Goal: Information Seeking & Learning: Learn about a topic

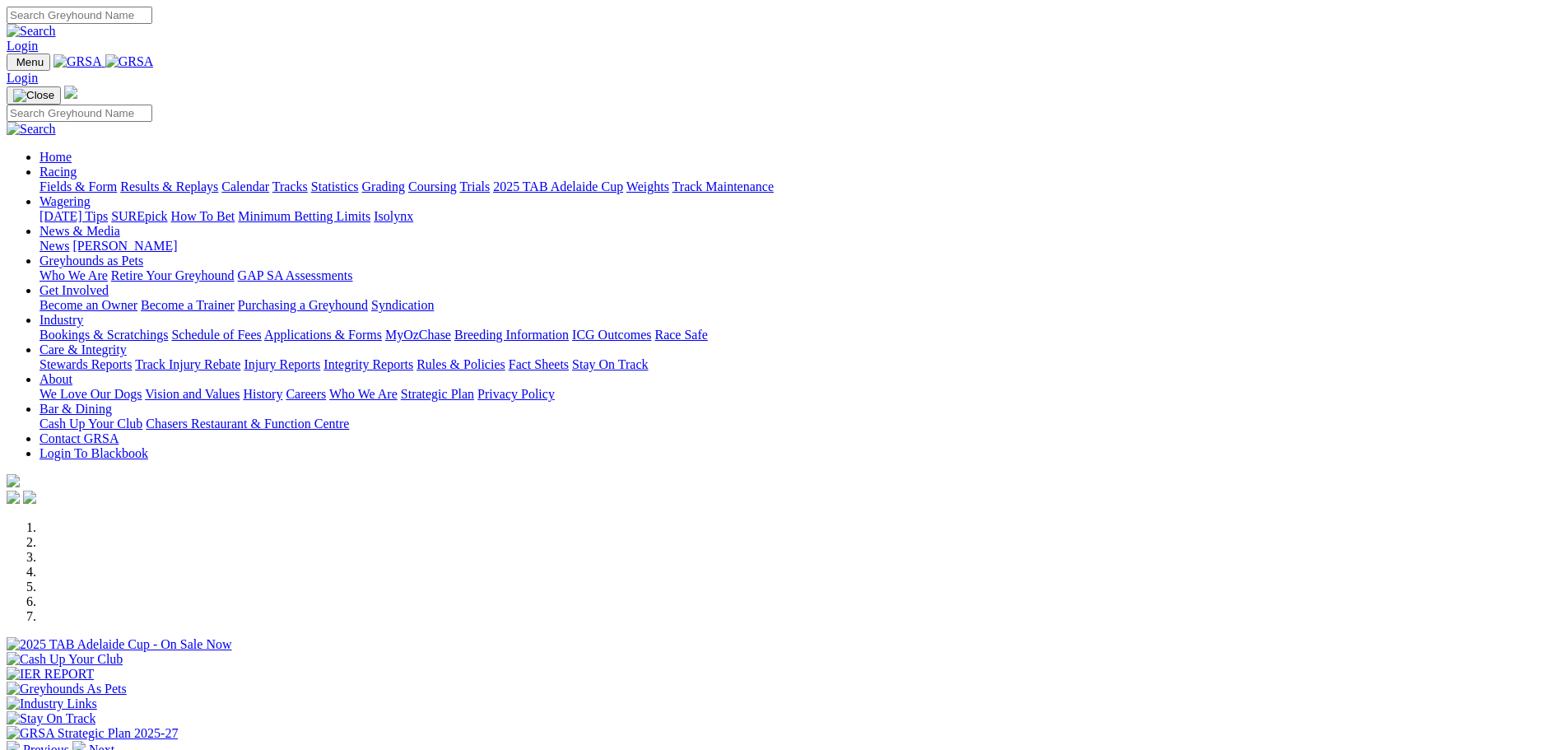
scroll to position [740, 0]
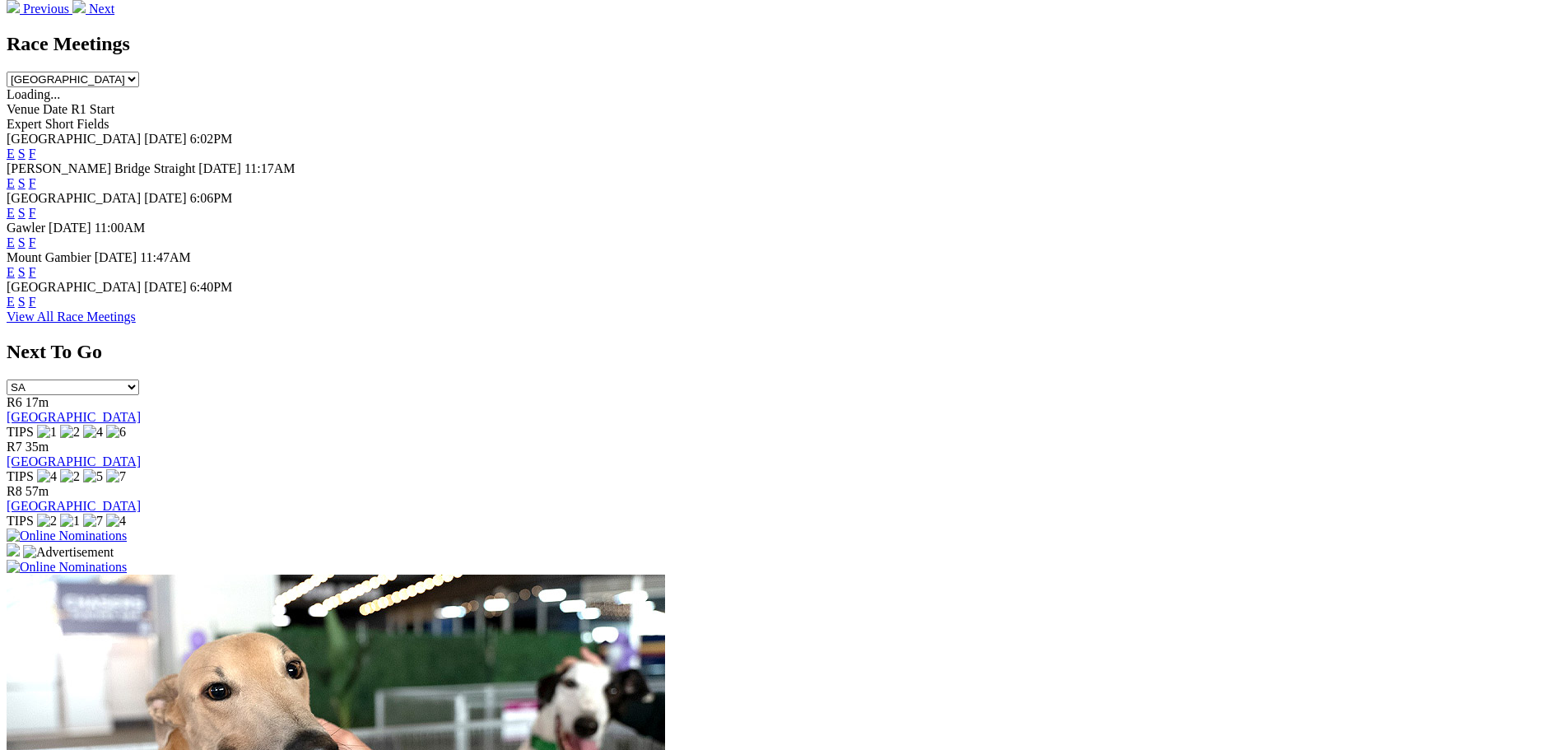
click at [14, 301] on link "E" at bounding box center [11, 302] width 9 height 14
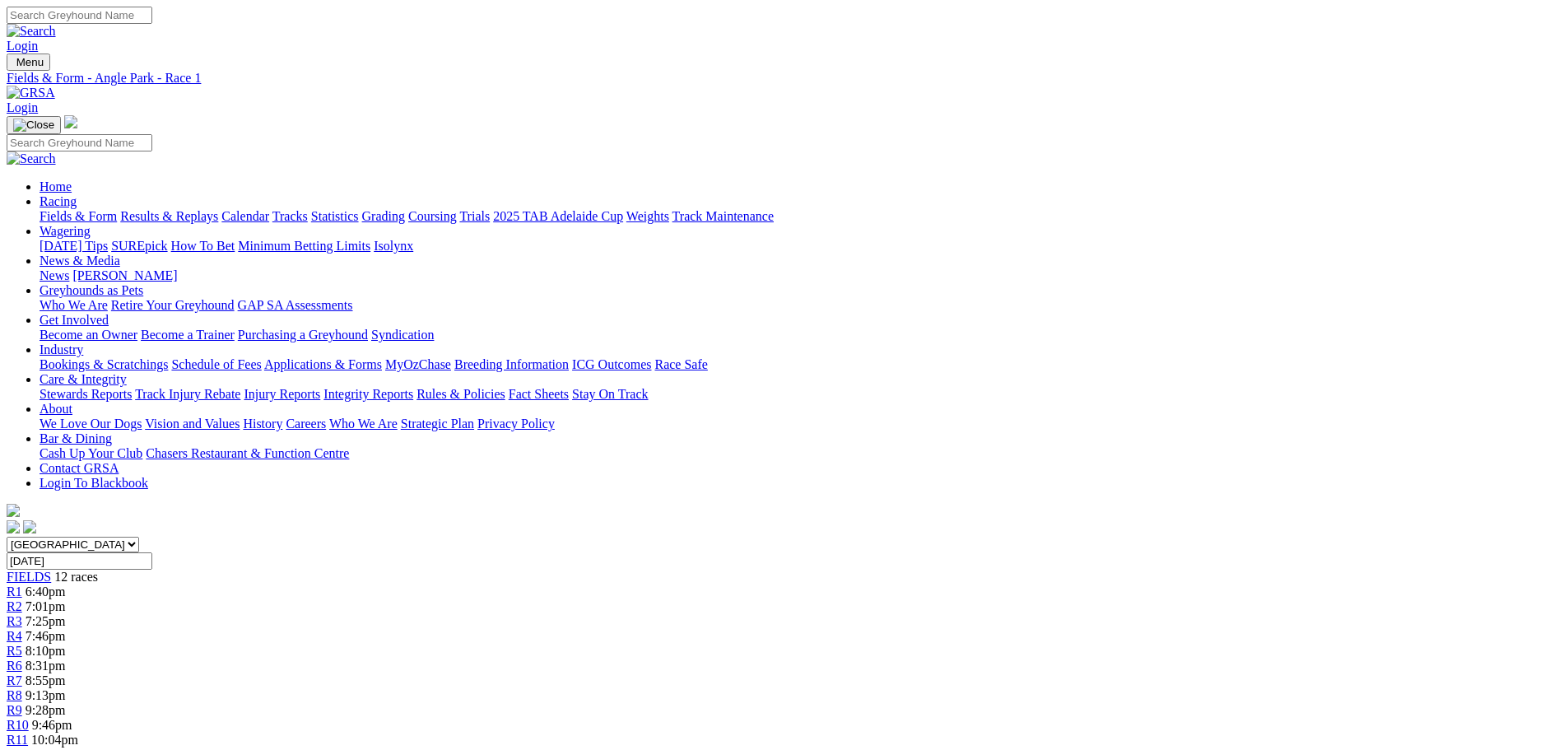
click at [66, 658] on span "8:31pm" at bounding box center [46, 665] width 40 height 14
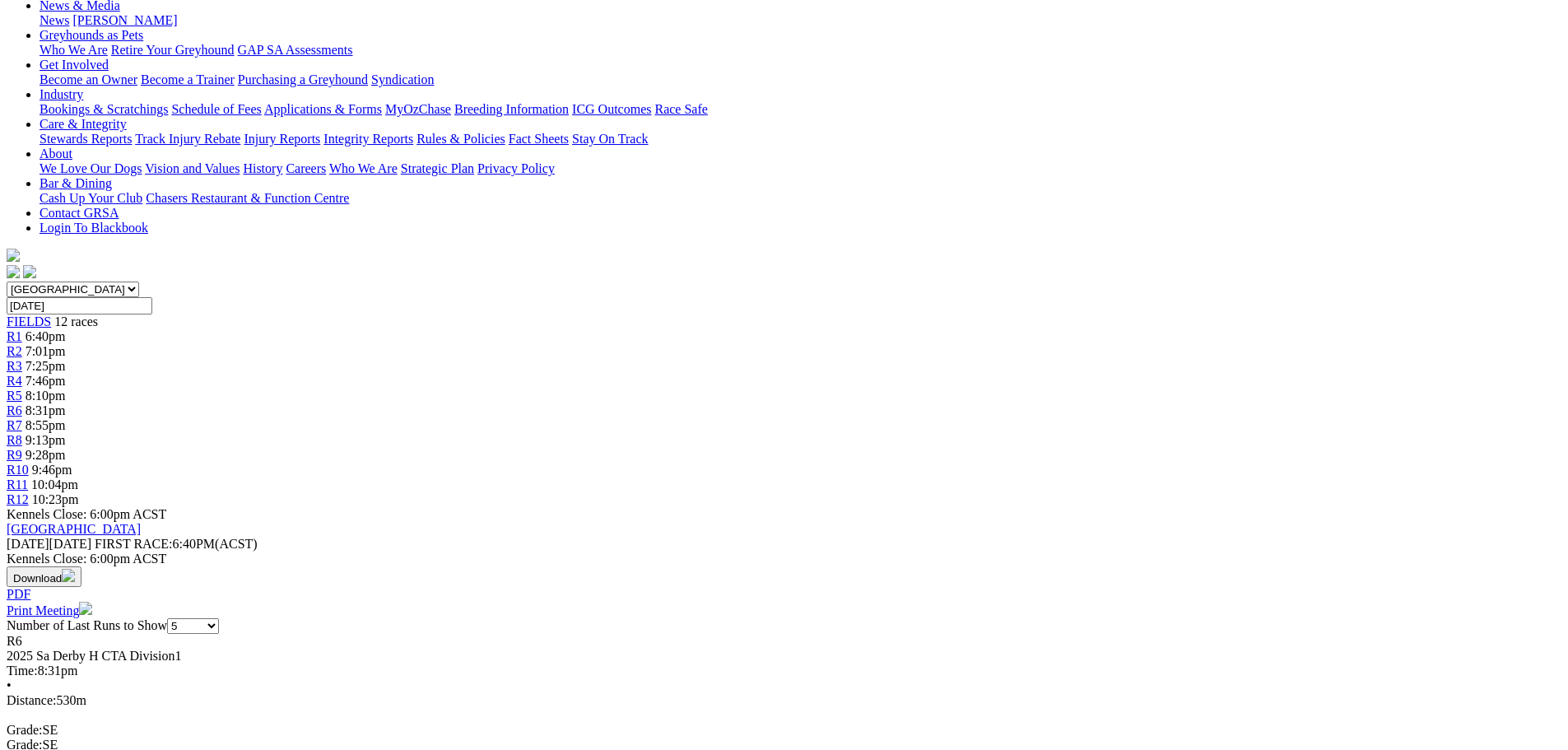
scroll to position [82, 0]
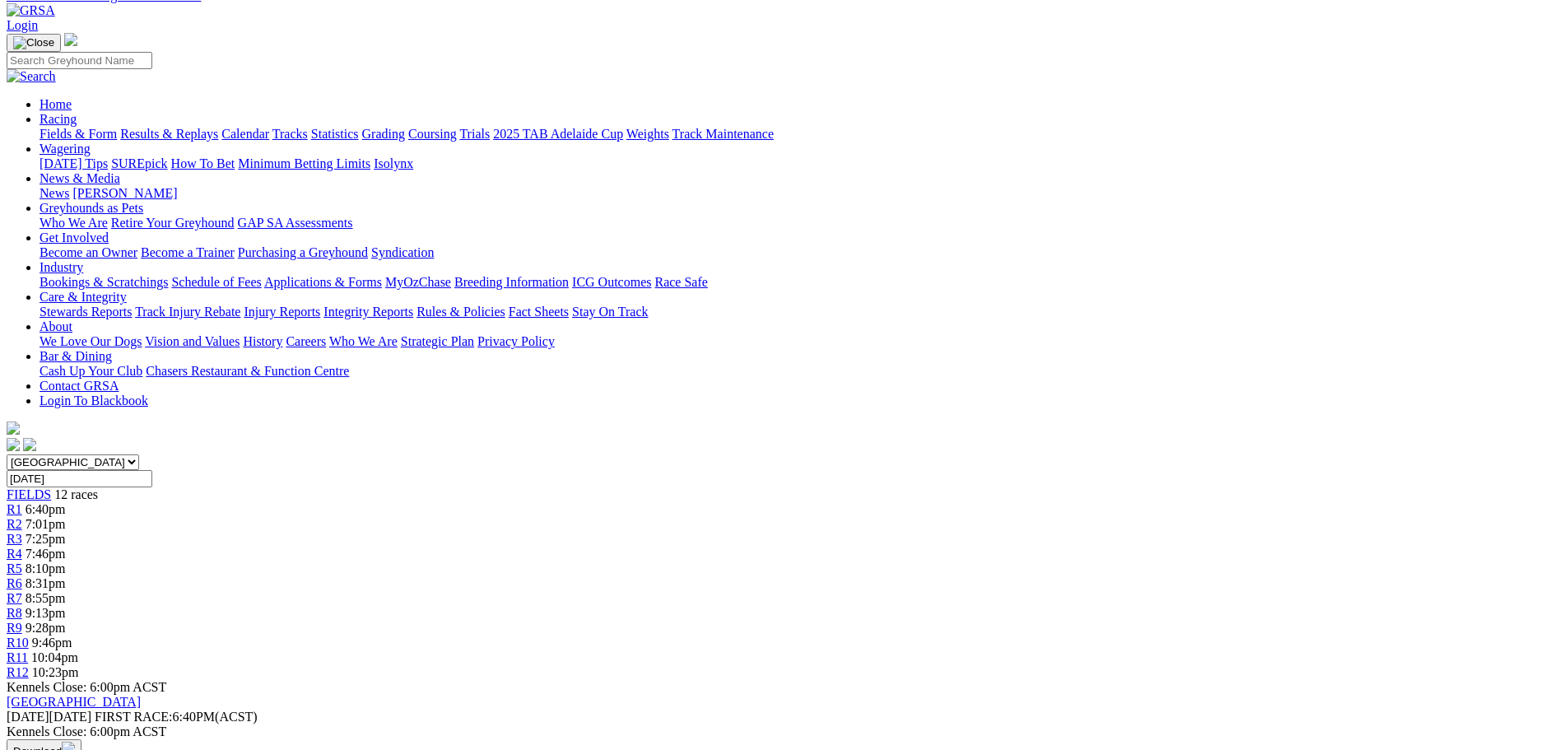
click at [66, 502] on span "6:40pm" at bounding box center [46, 509] width 40 height 14
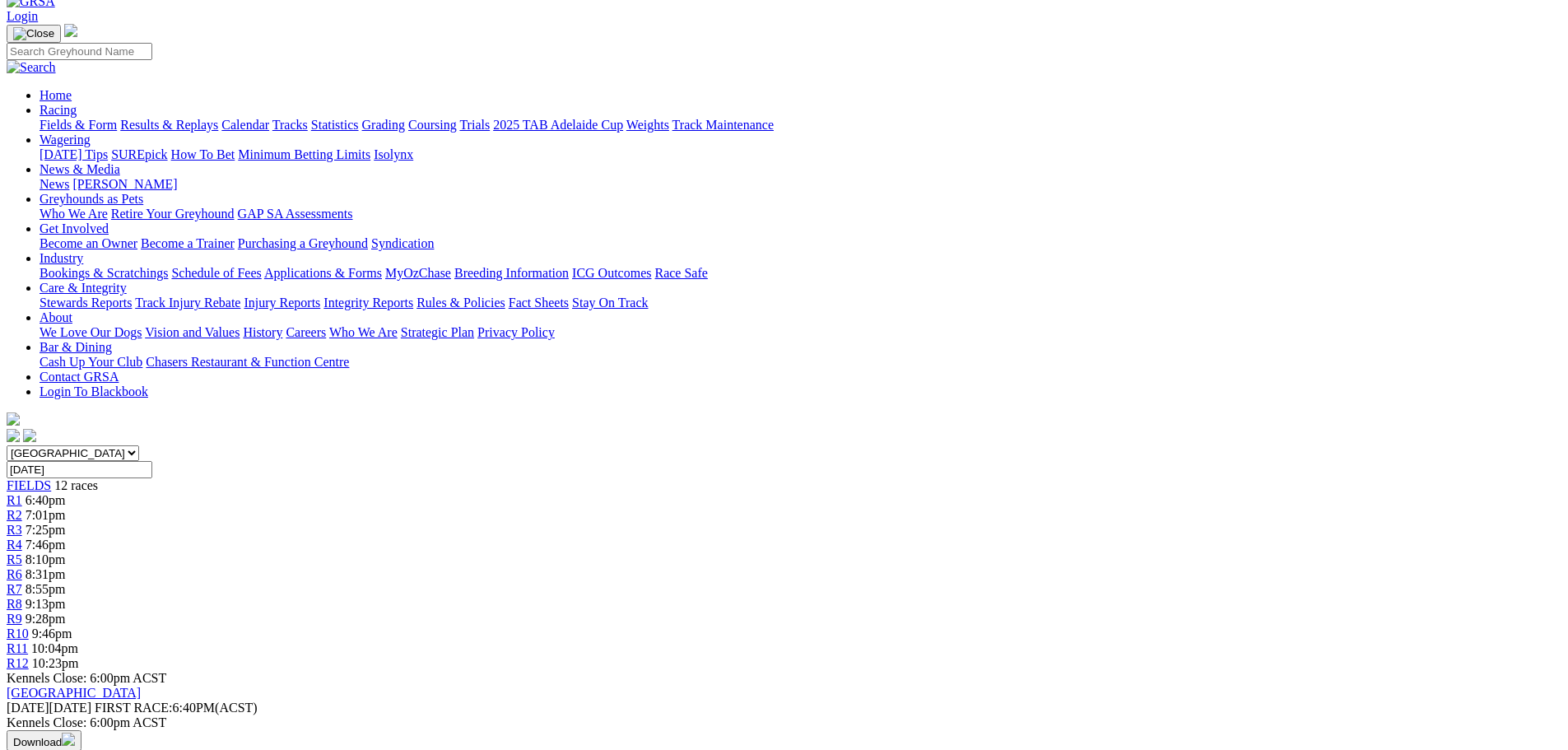
scroll to position [82, 0]
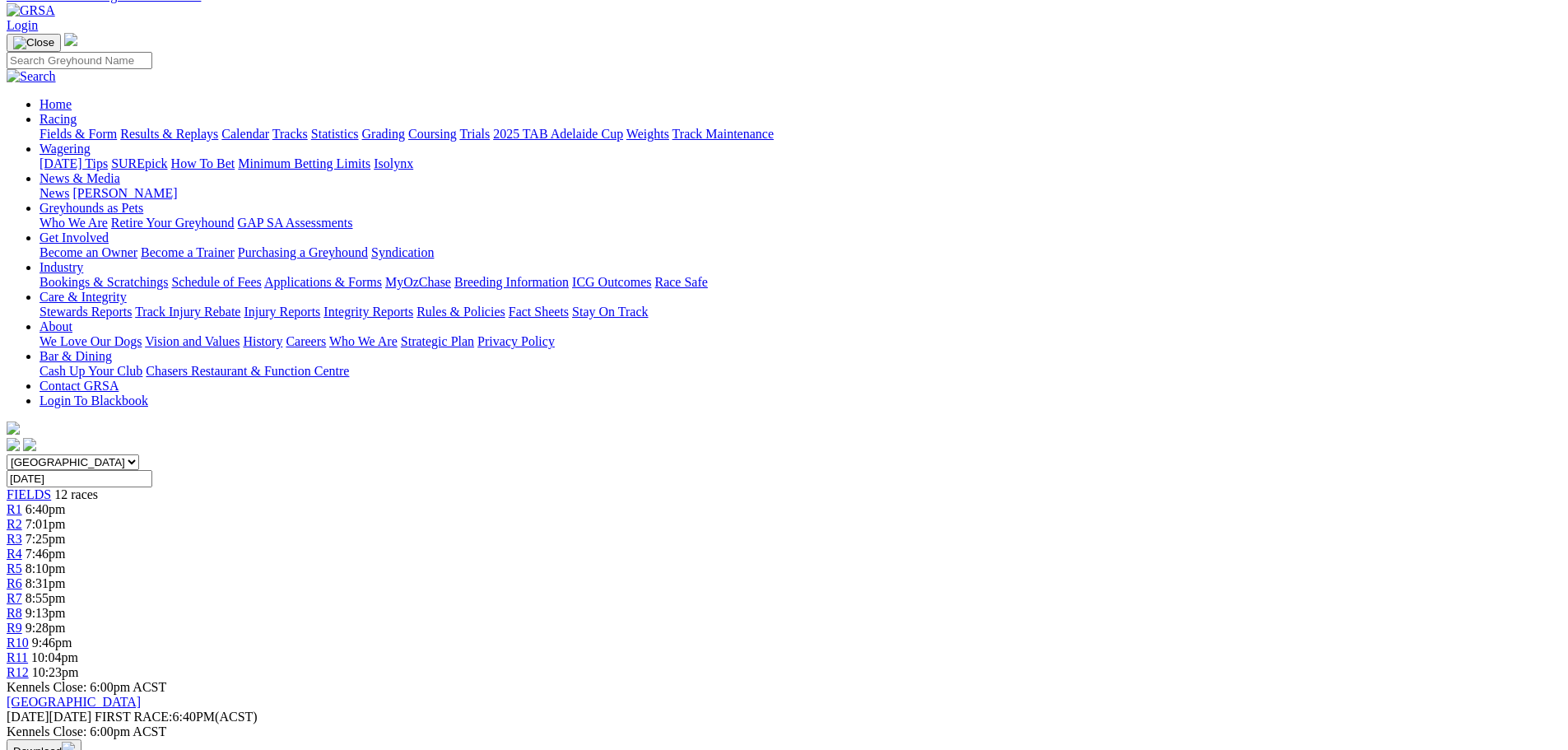
click at [66, 516] on span "7:01pm" at bounding box center [46, 523] width 40 height 14
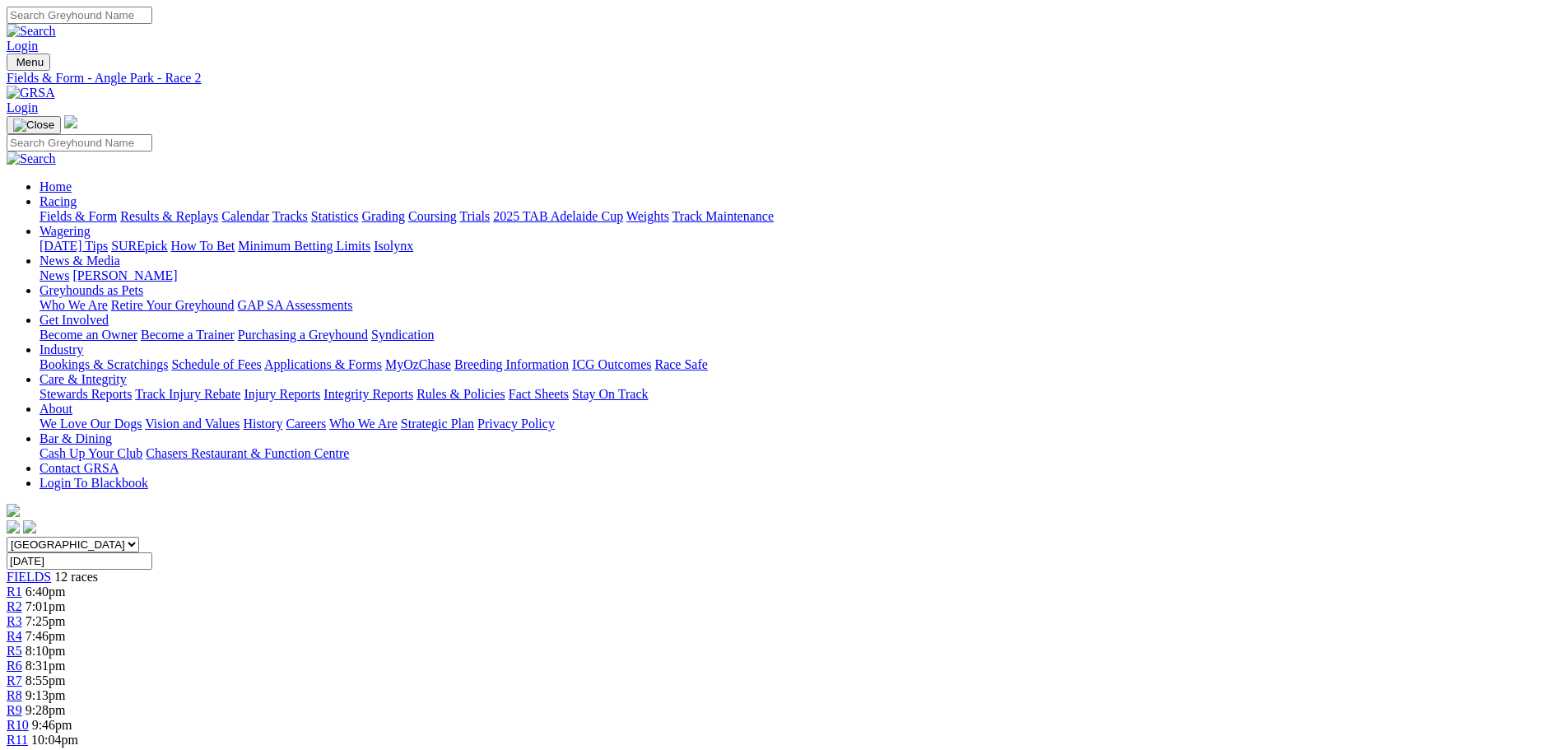
click at [66, 614] on span "7:25pm" at bounding box center [46, 621] width 40 height 14
click at [66, 644] on span "8:10pm" at bounding box center [46, 650] width 40 height 14
click at [781, 658] on div "R6 8:31pm" at bounding box center [784, 665] width 1556 height 14
click at [856, 673] on div "R7 8:55pm" at bounding box center [784, 680] width 1556 height 14
click at [66, 688] on span "9:13pm" at bounding box center [46, 694] width 40 height 14
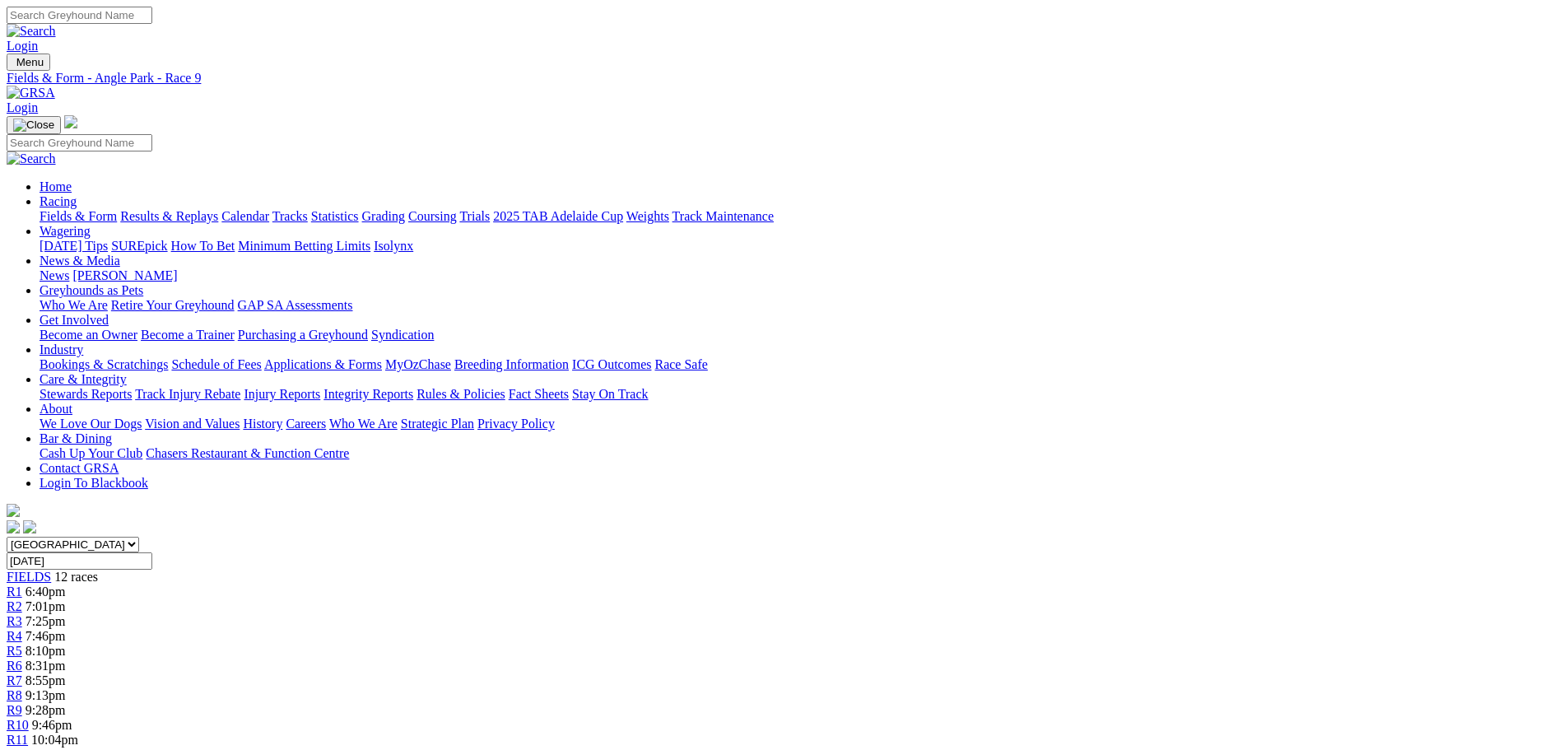
click at [66, 658] on span "8:31pm" at bounding box center [46, 665] width 40 height 14
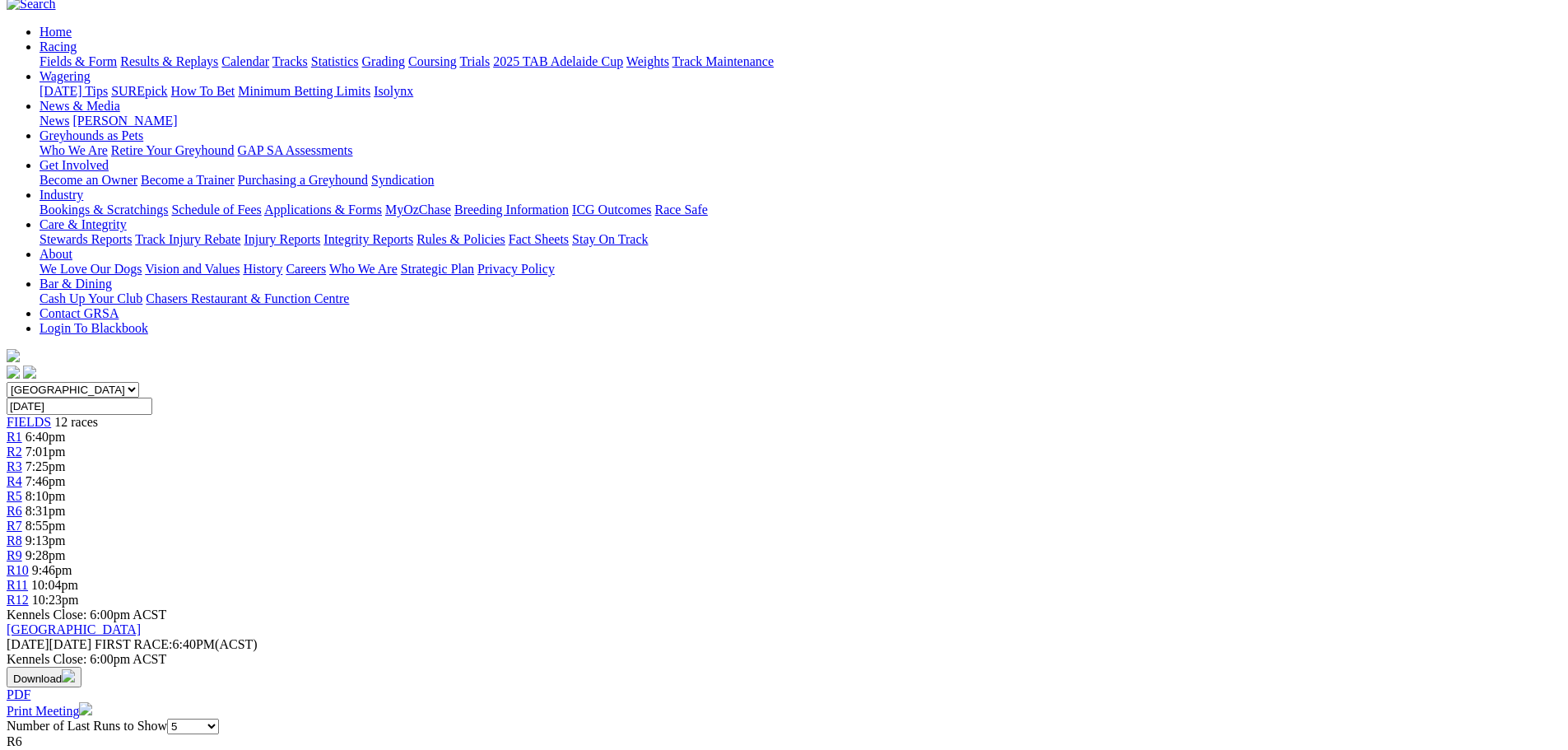
scroll to position [165, 0]
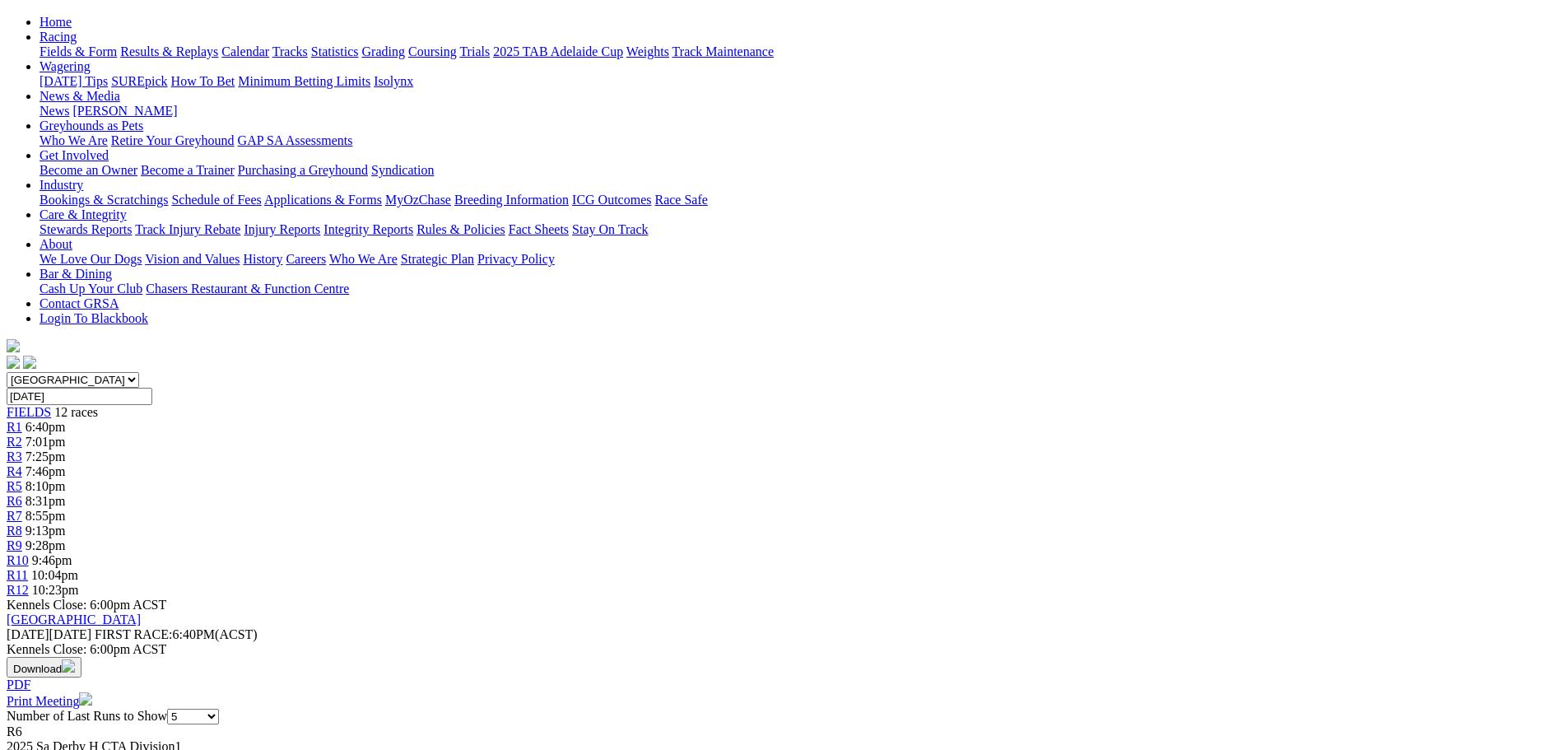
select select "all"
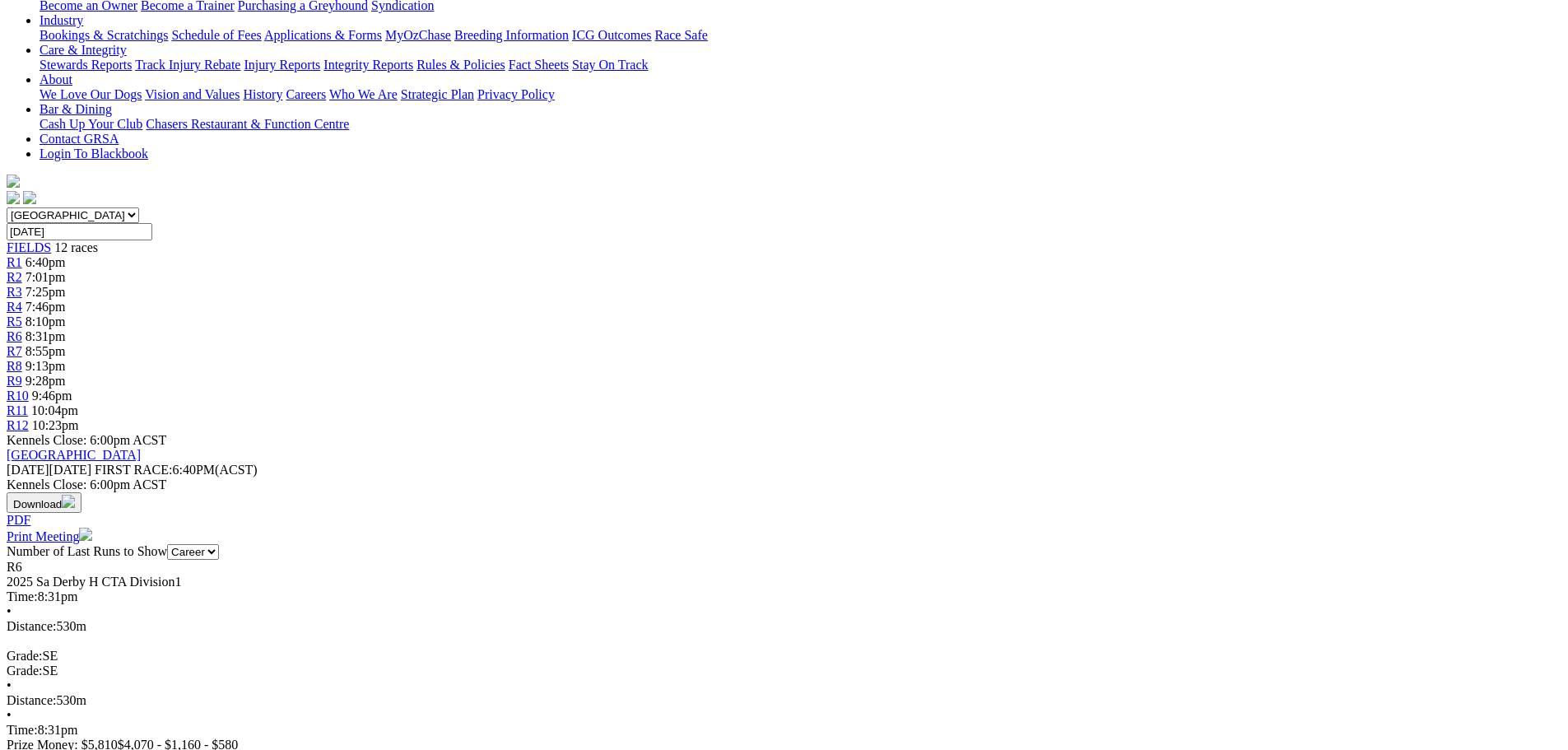
scroll to position [247, 0]
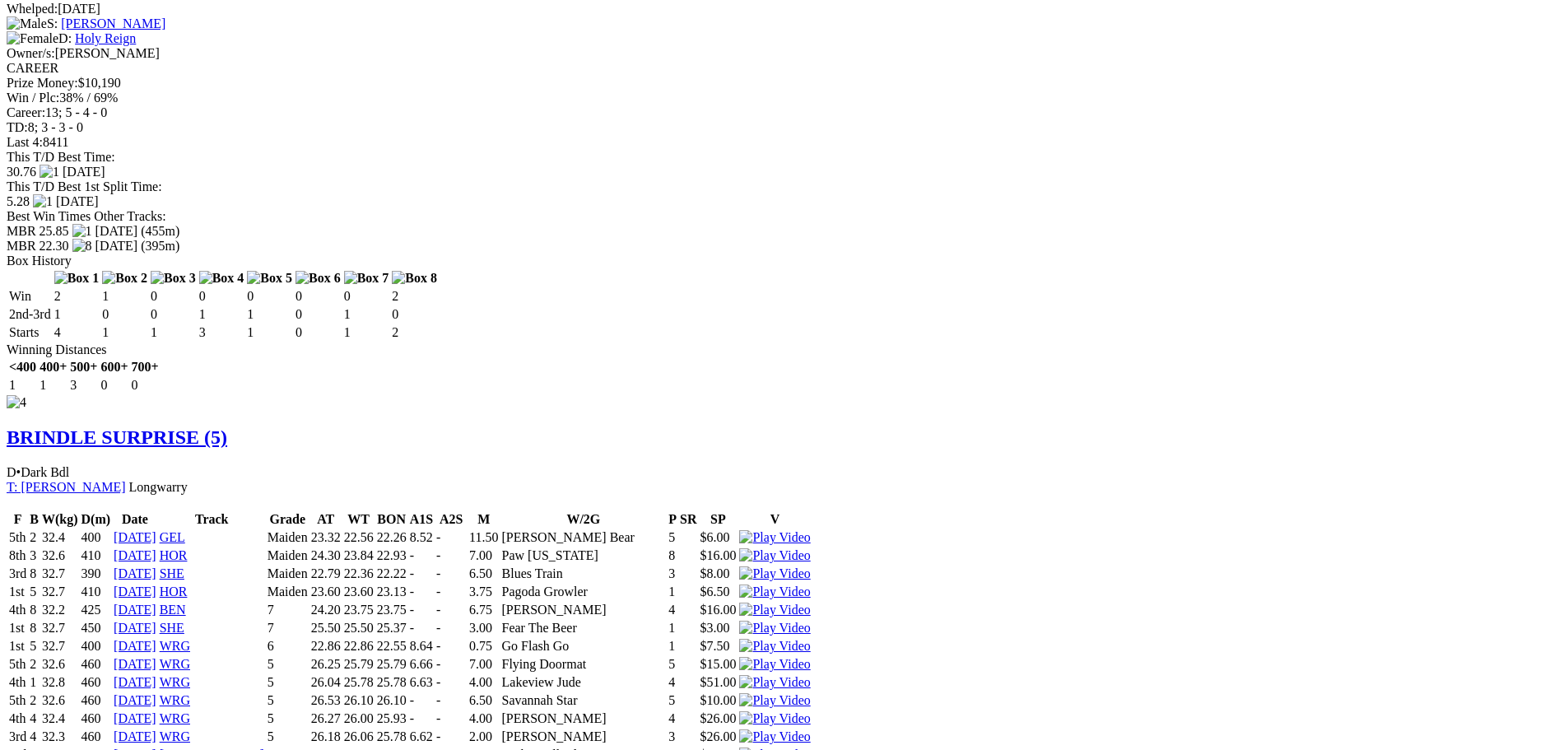
scroll to position [3785, 0]
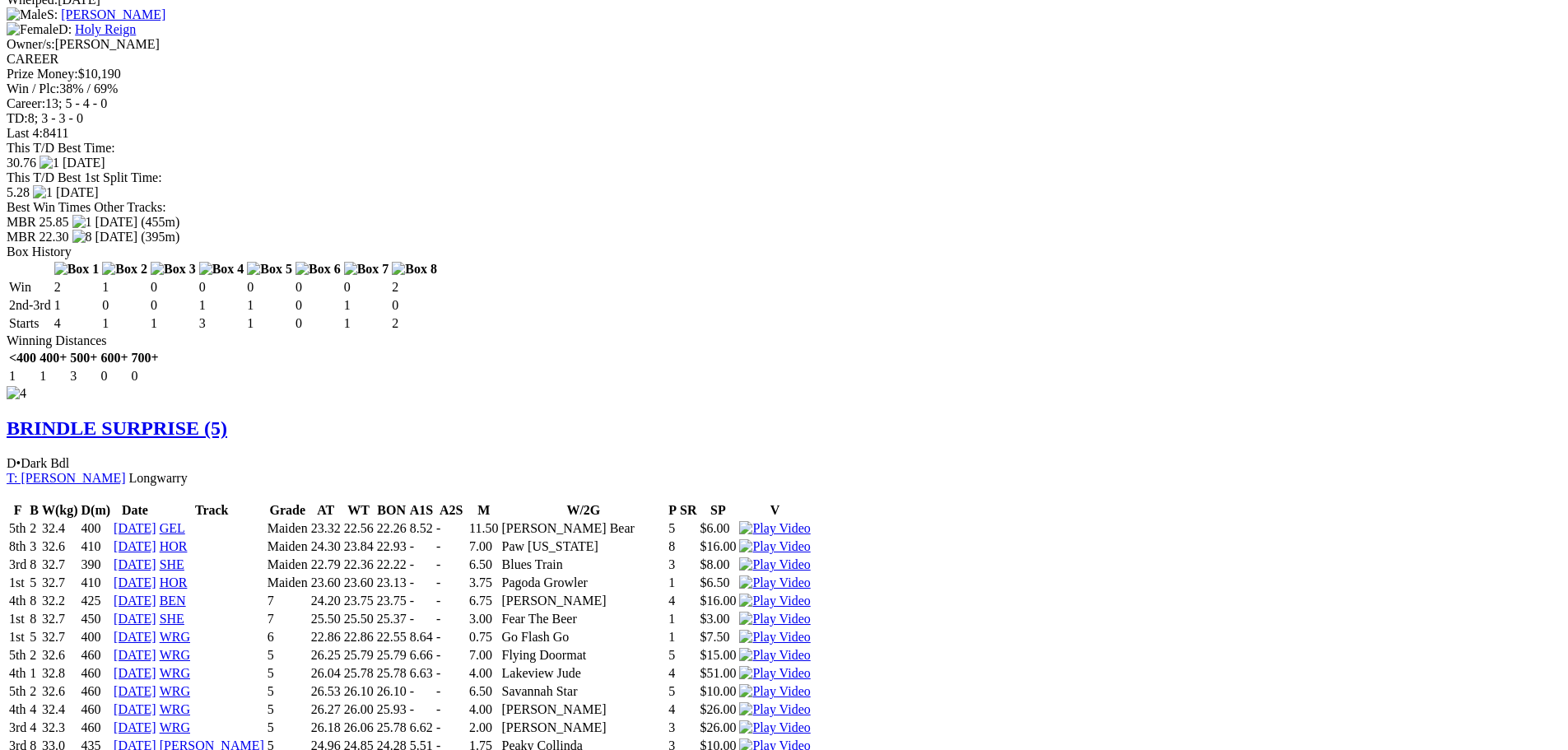
drag, startPoint x: 702, startPoint y: 506, endPoint x: 652, endPoint y: 506, distance: 50.0
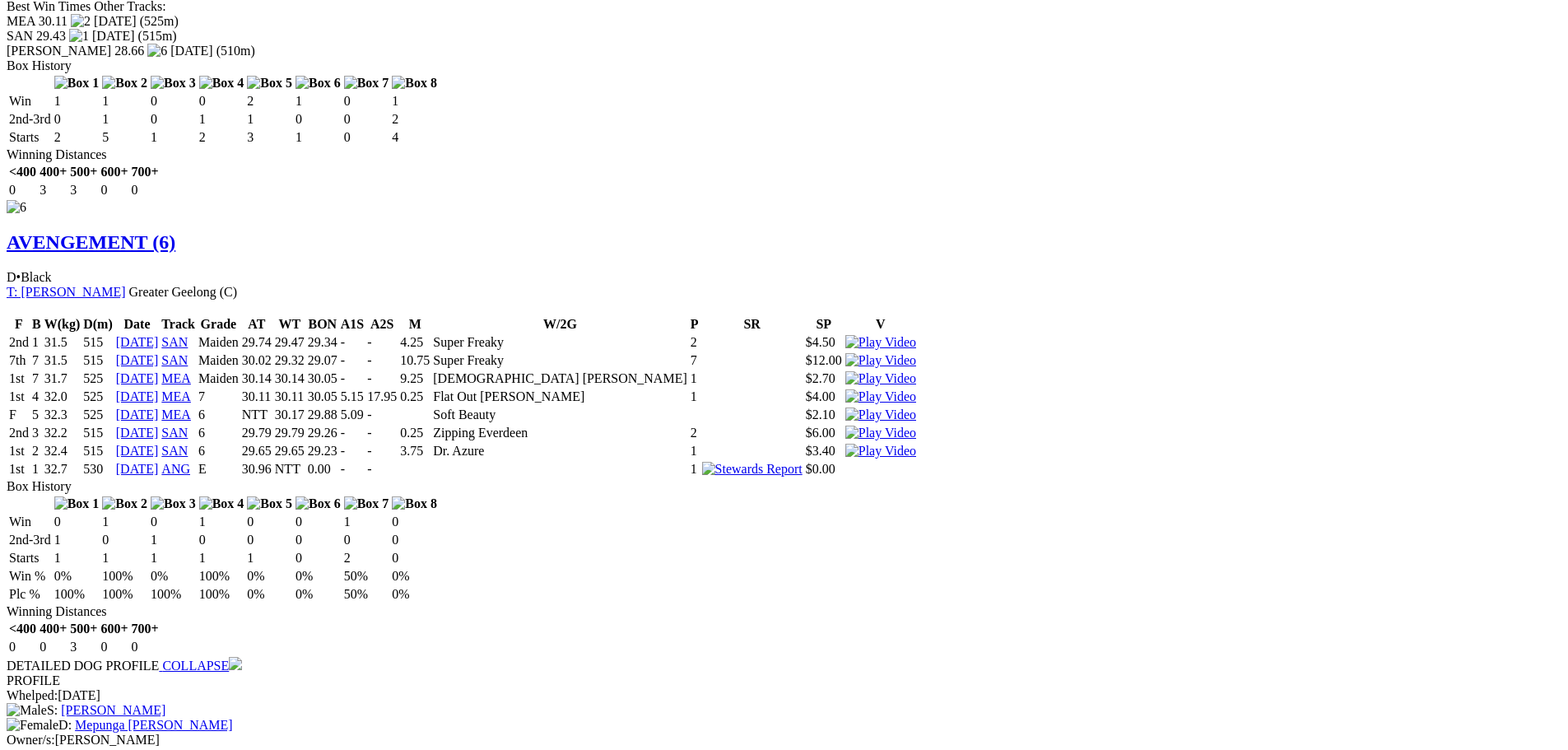
scroll to position [5019, 0]
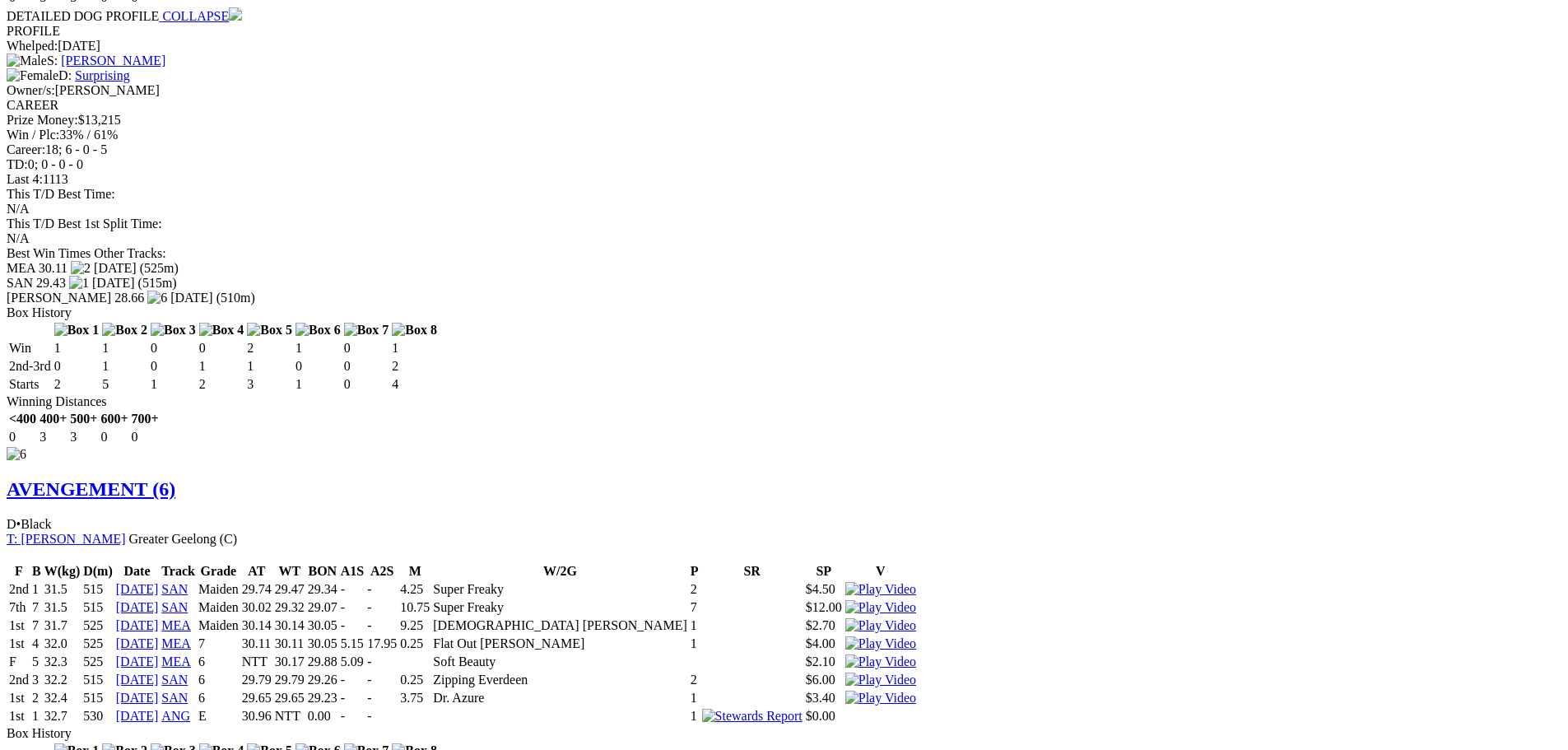
scroll to position [4772, 0]
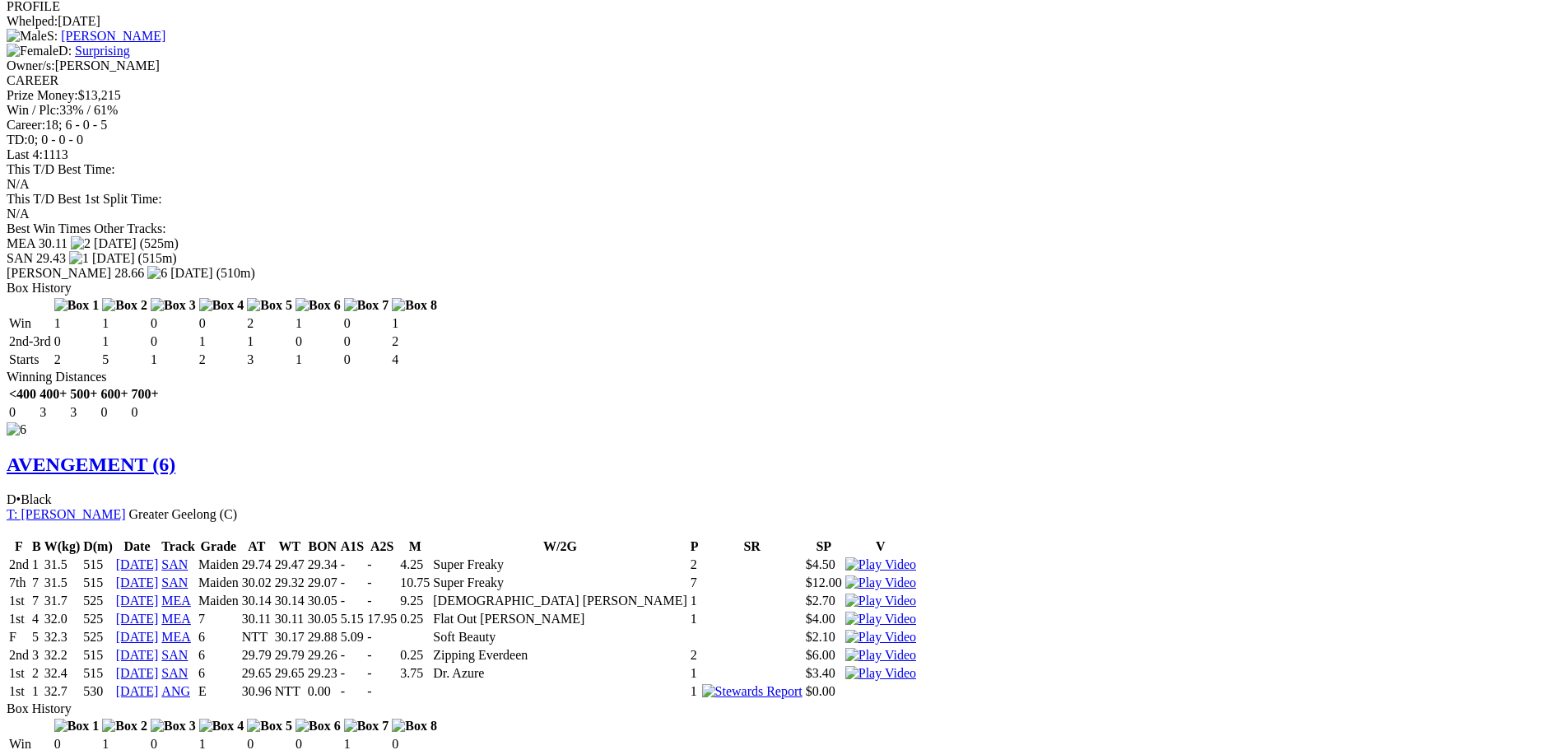
scroll to position [4854, 0]
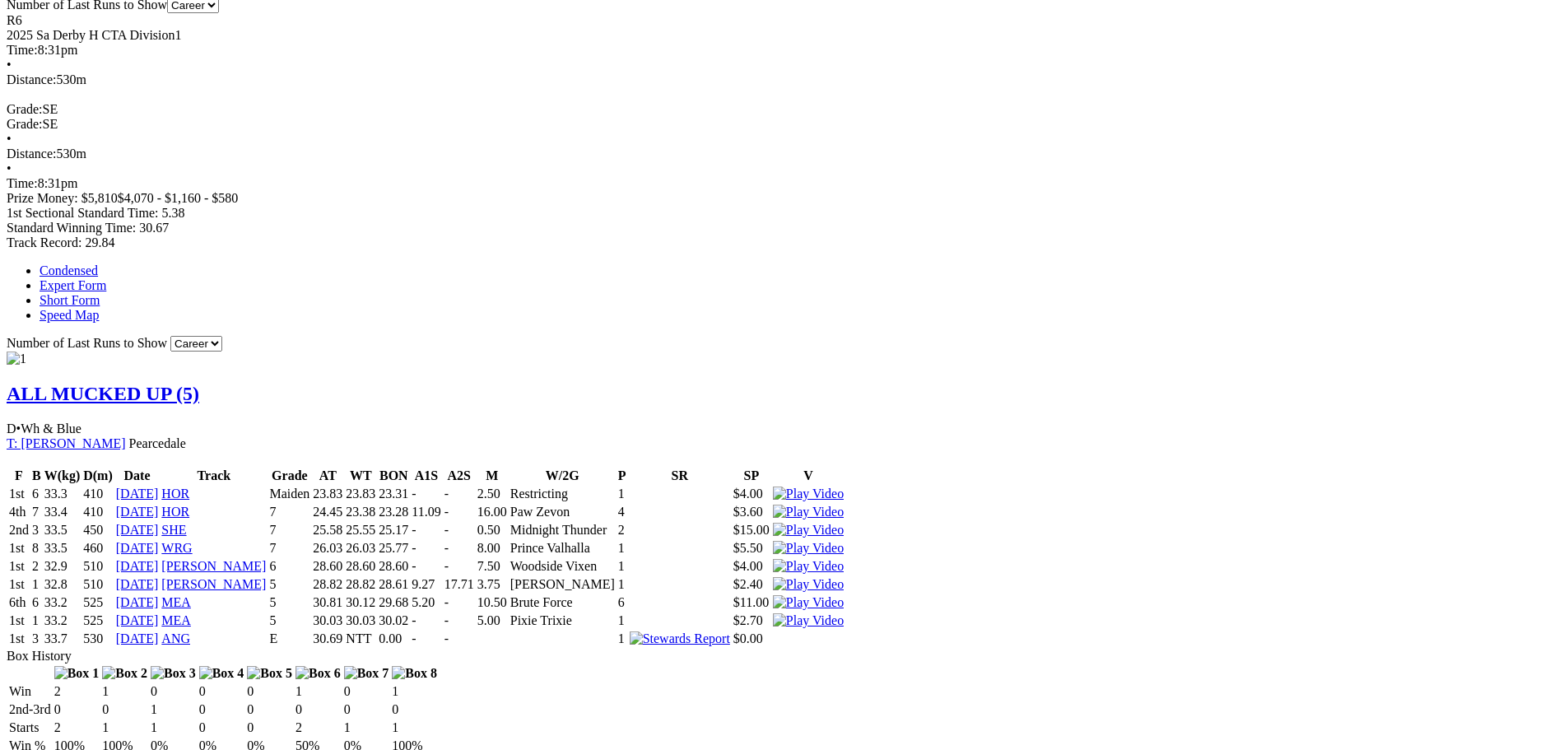
scroll to position [493, 0]
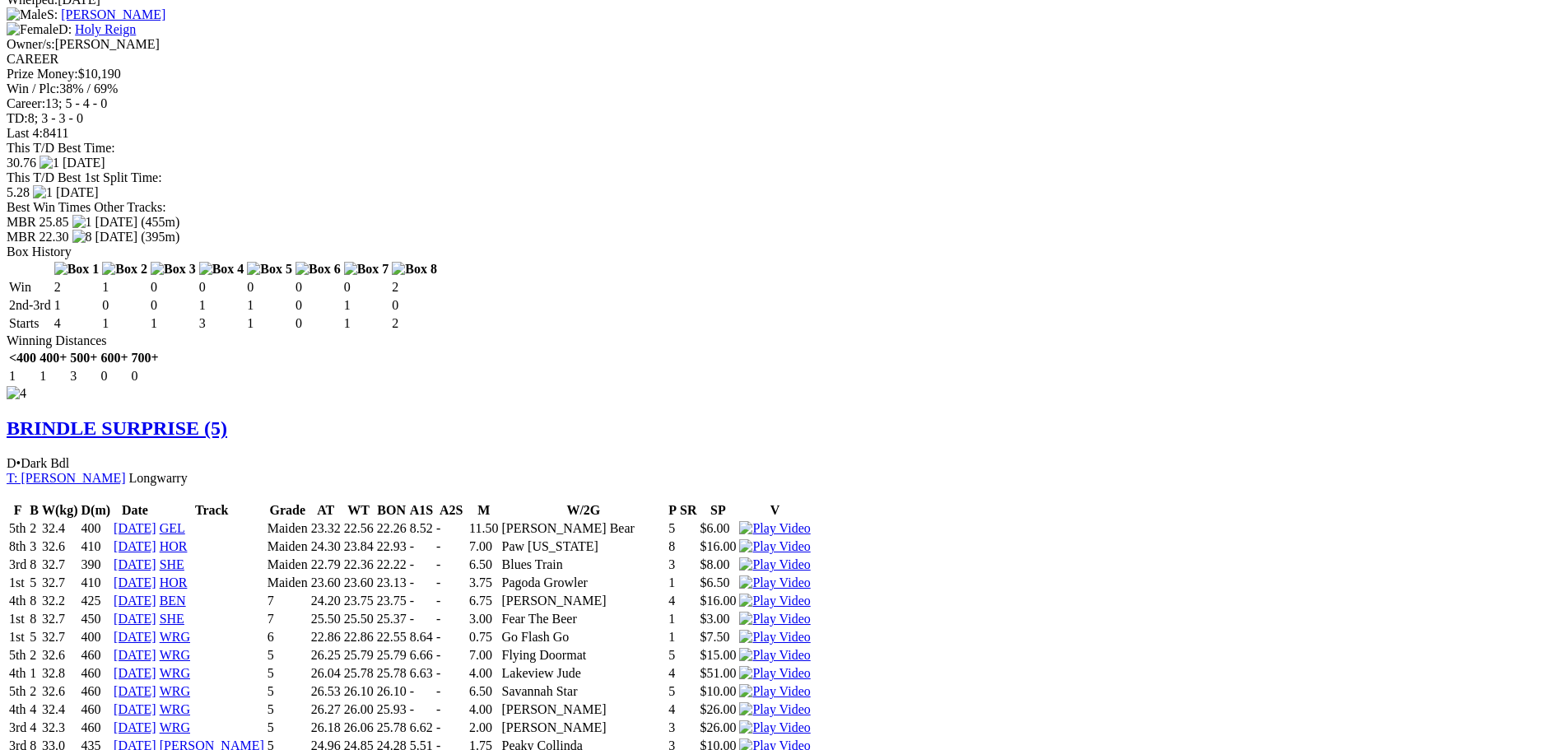
scroll to position [3867, 0]
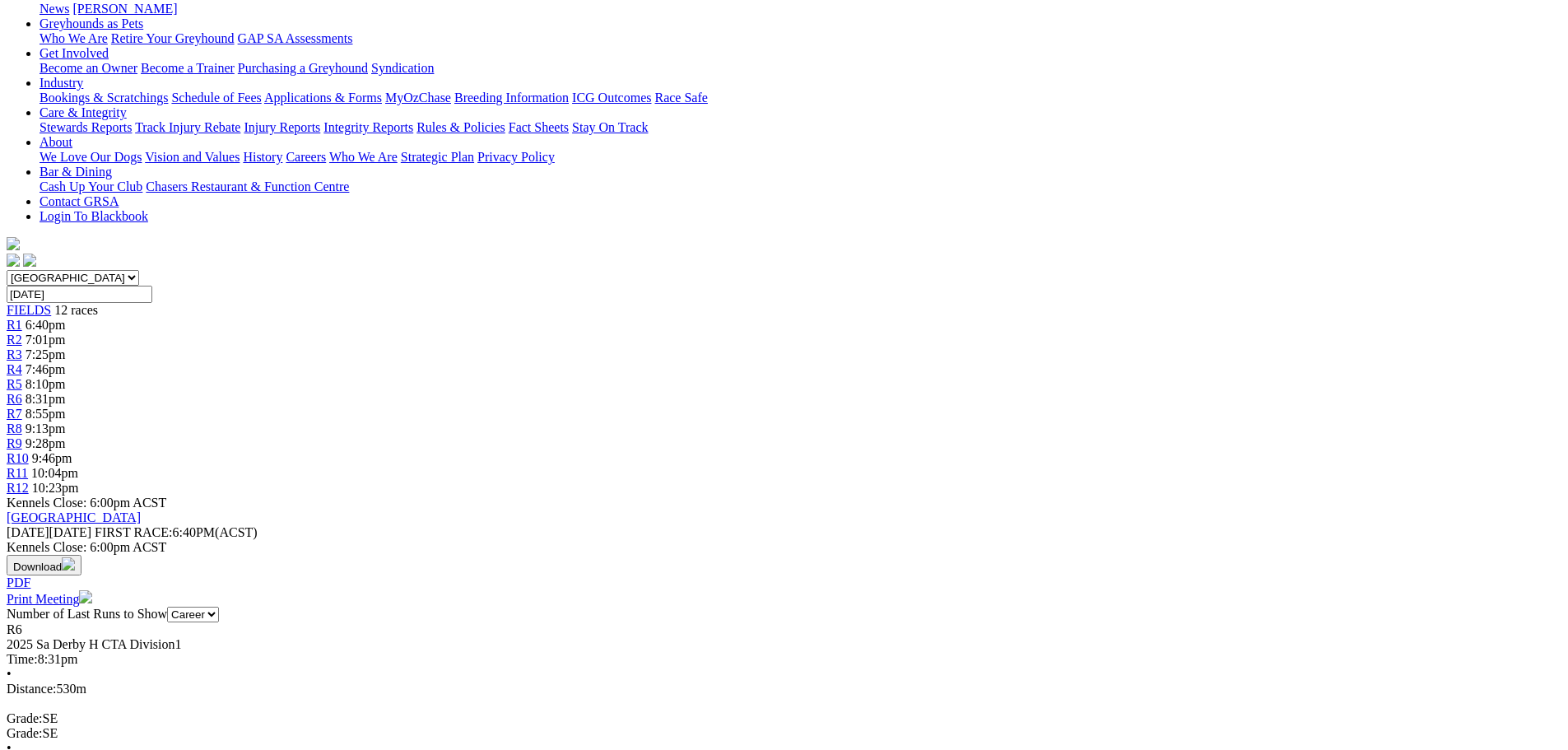
scroll to position [0, 0]
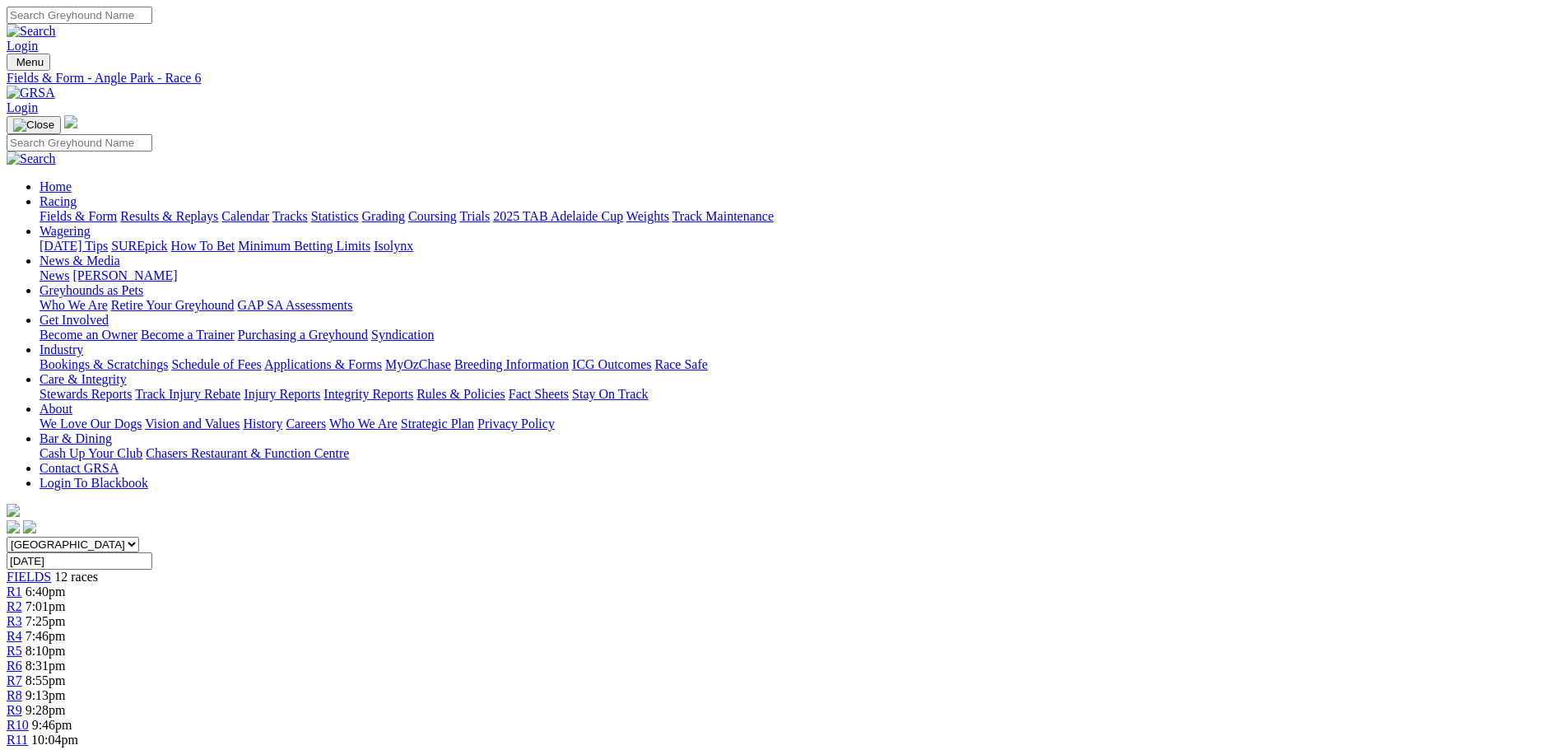
click at [66, 628] on span "7:46pm" at bounding box center [46, 635] width 40 height 14
click at [564, 614] on div "R3 7:25pm" at bounding box center [784, 621] width 1556 height 14
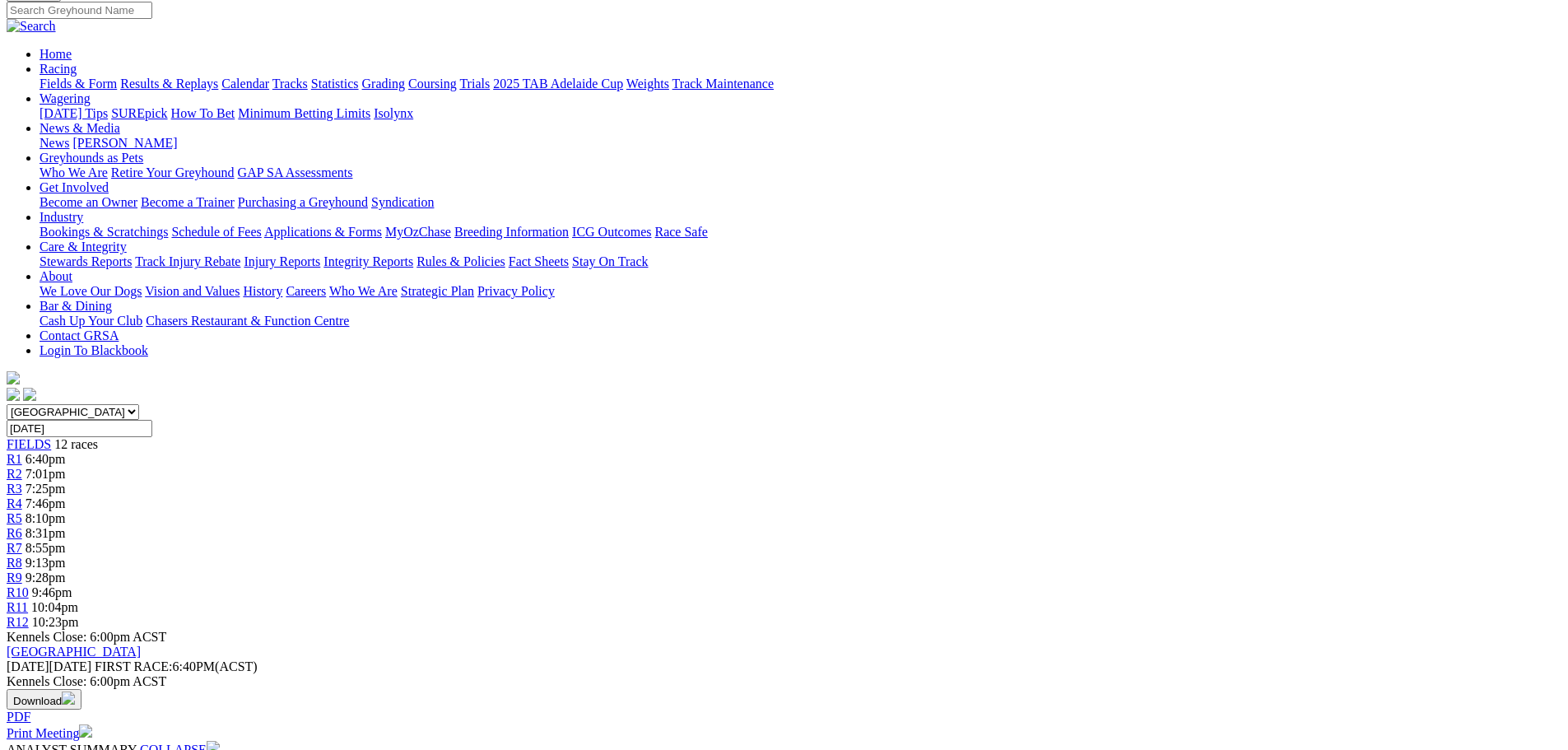
scroll to position [165, 0]
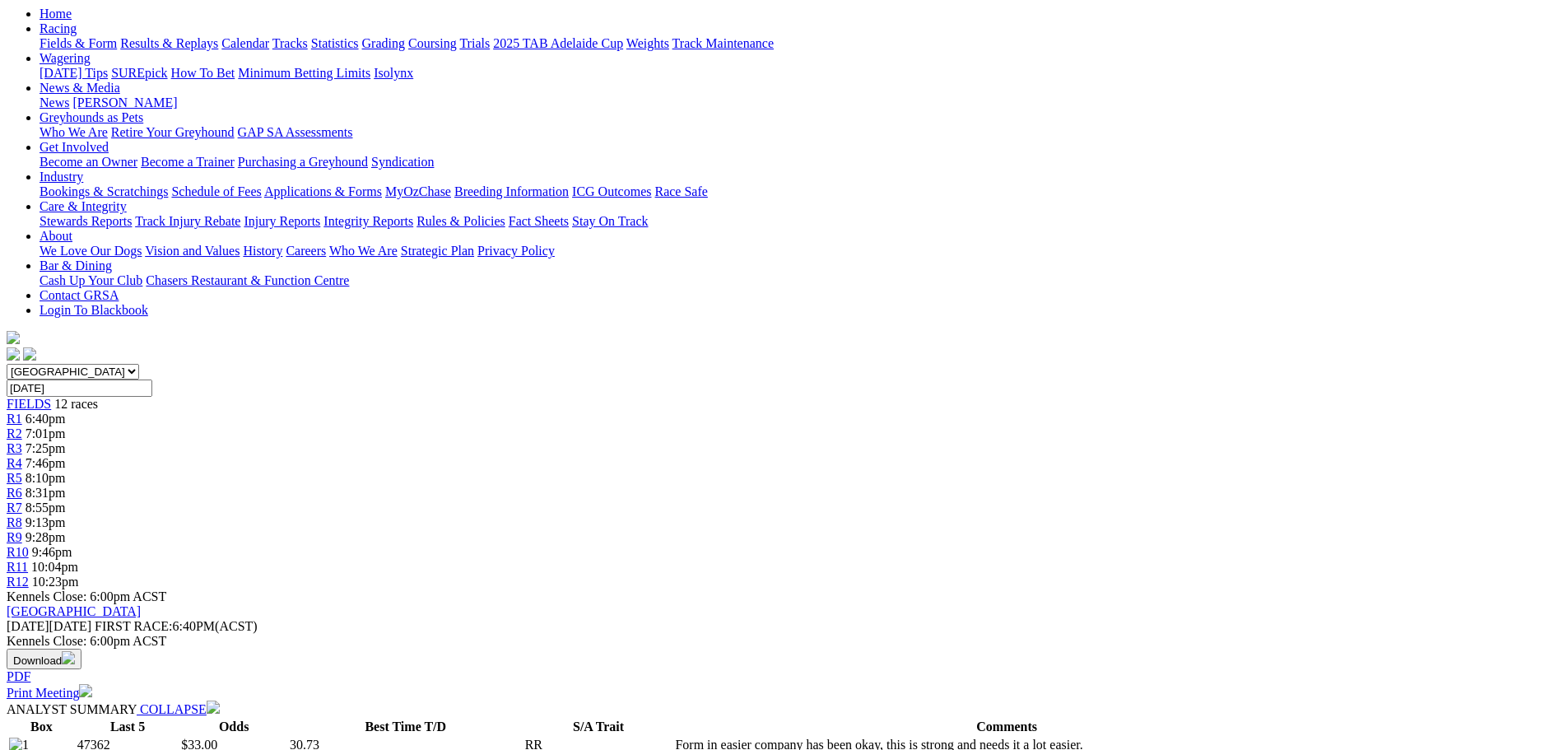
scroll to position [82, 0]
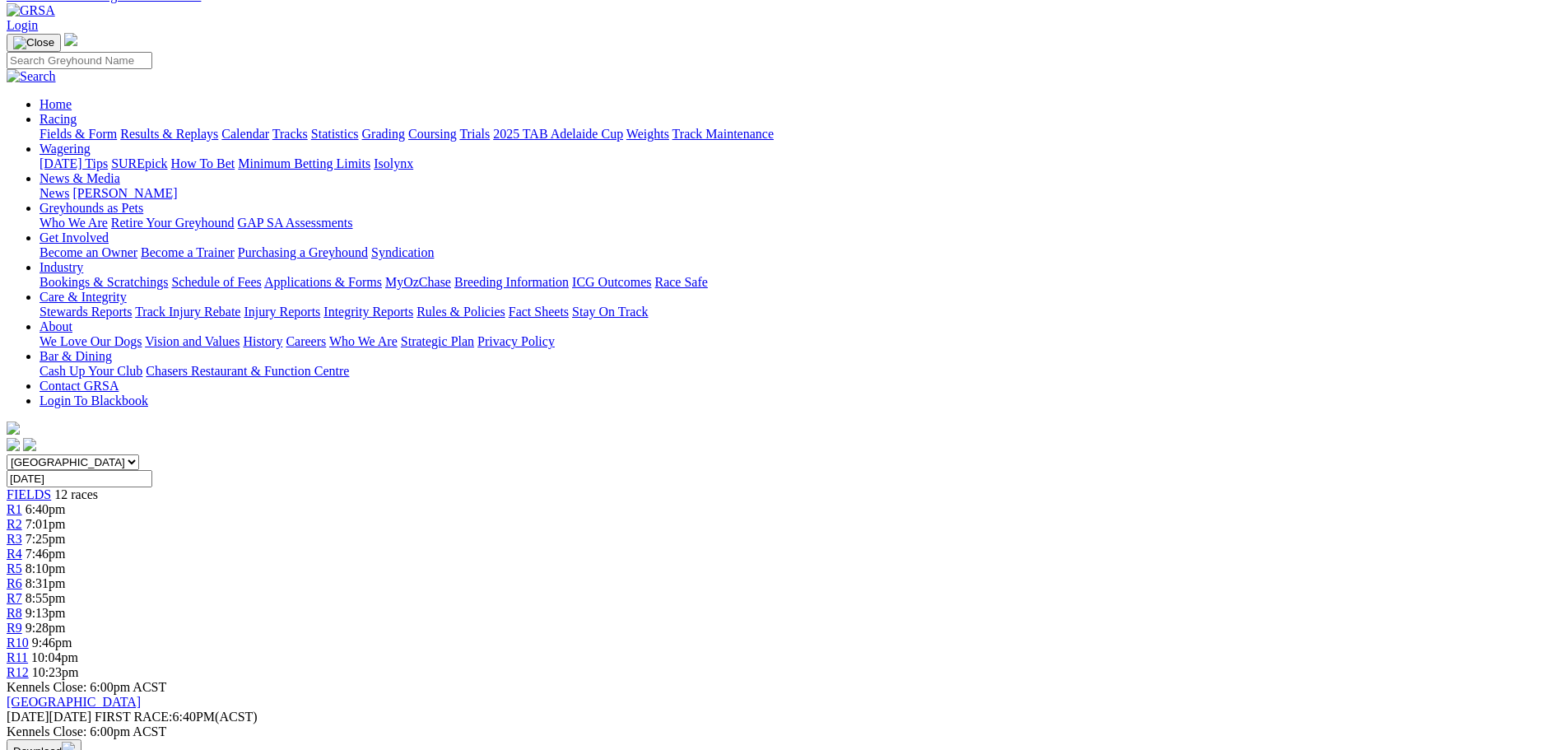
click at [22, 546] on span "R4" at bounding box center [14, 553] width 15 height 14
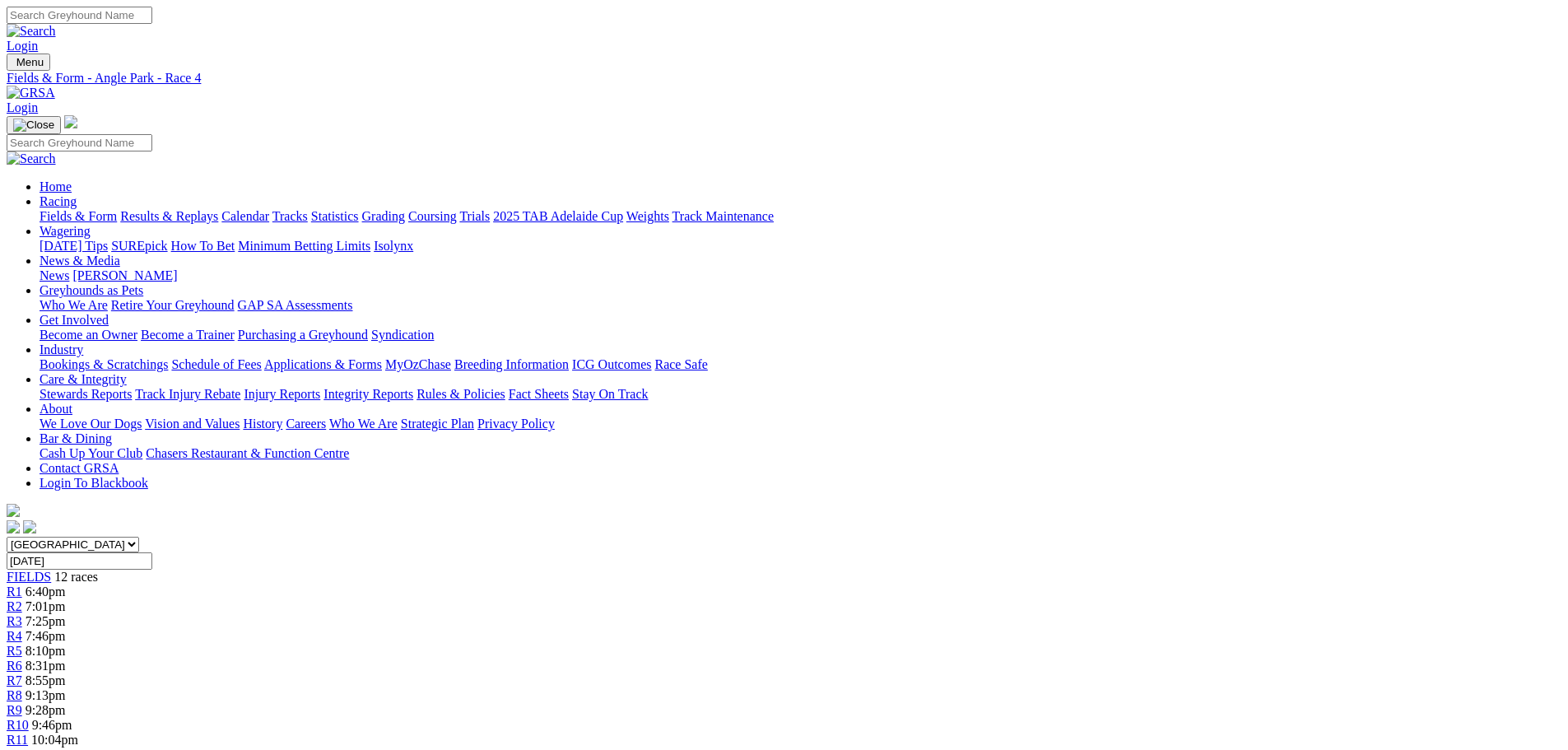
click at [66, 658] on span "8:31pm" at bounding box center [46, 665] width 40 height 14
click at [66, 644] on span "8:10pm" at bounding box center [46, 650] width 40 height 14
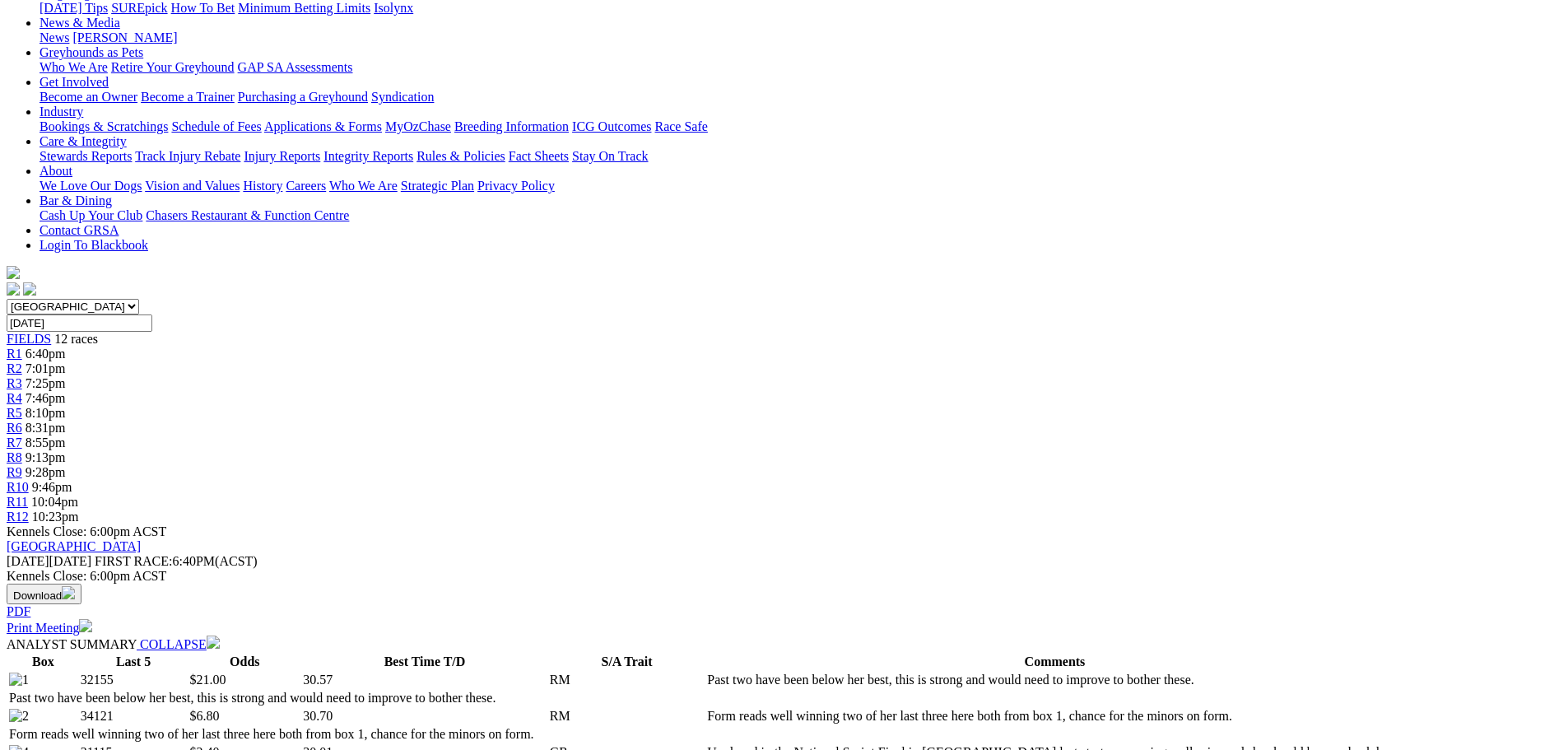
scroll to position [247, 0]
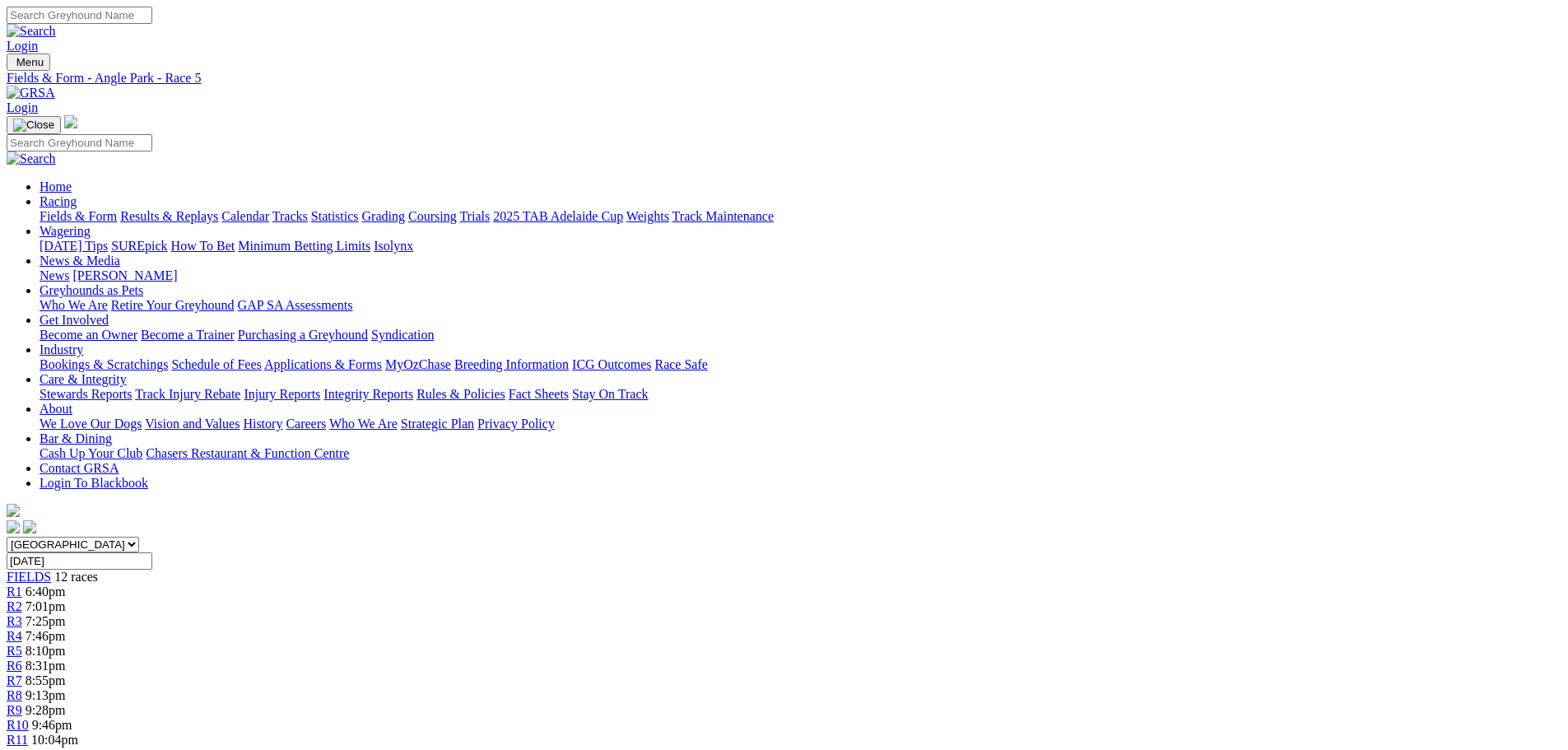
click at [56, 85] on img at bounding box center [31, 92] width 49 height 14
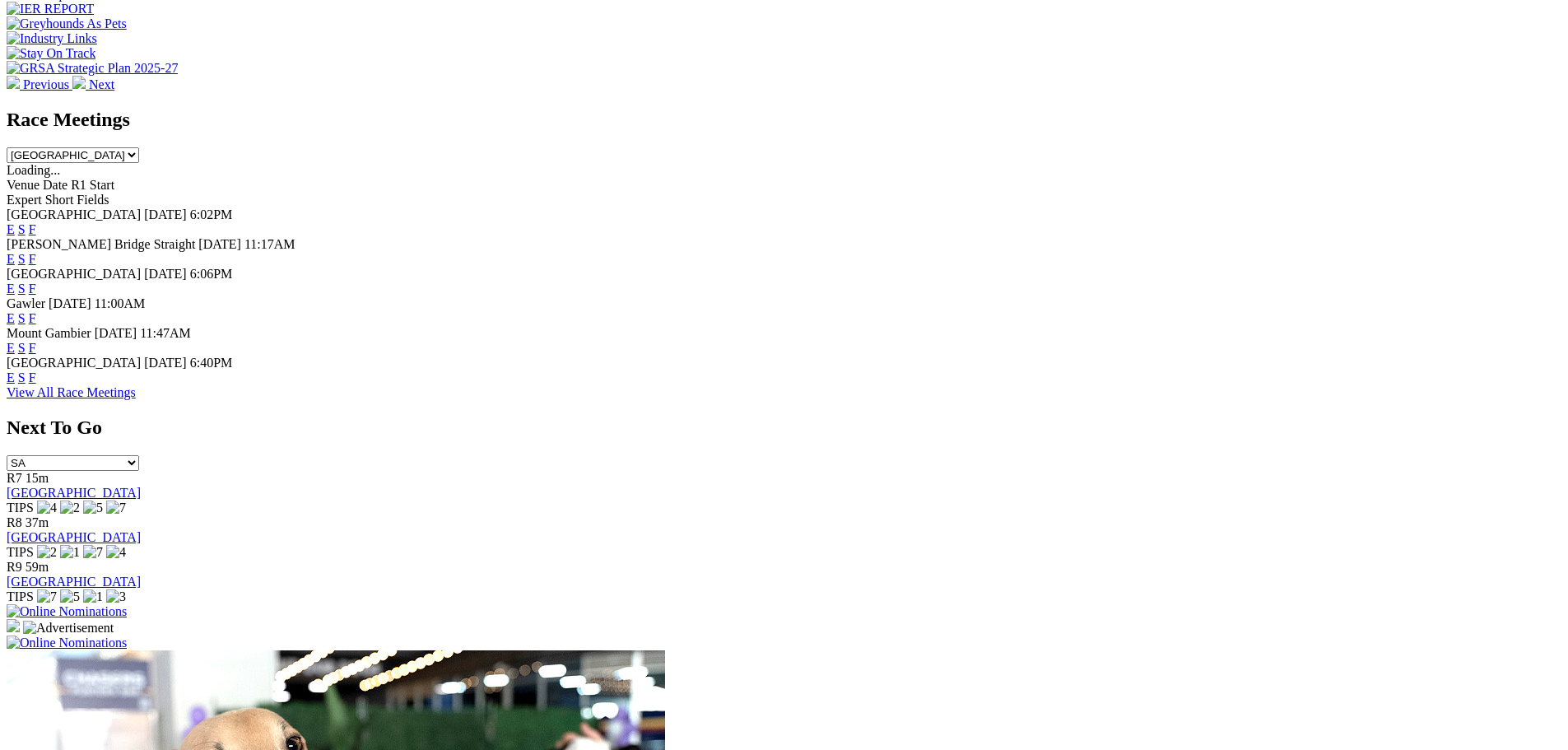
scroll to position [823, 0]
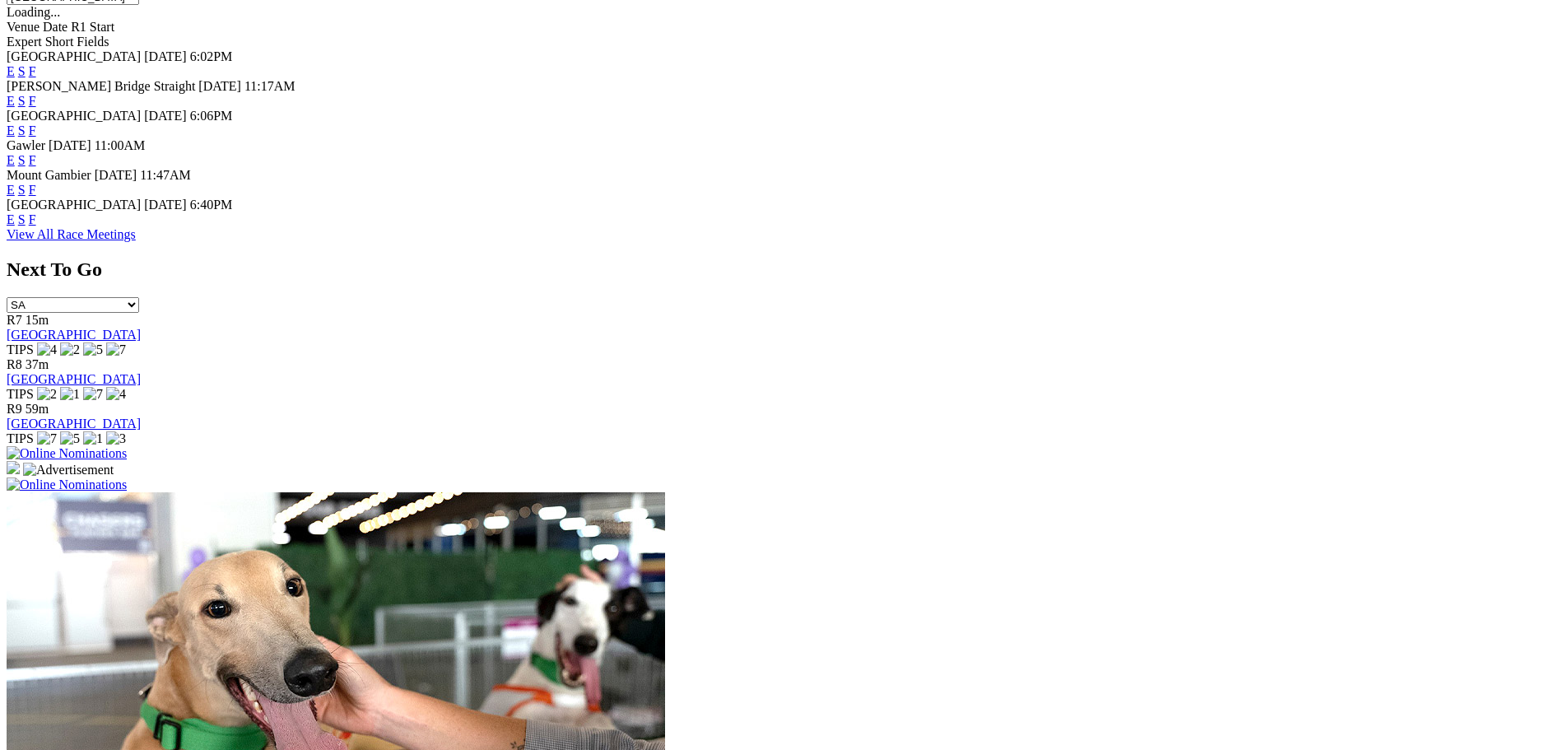
click at [26, 226] on link "S" at bounding box center [22, 219] width 8 height 14
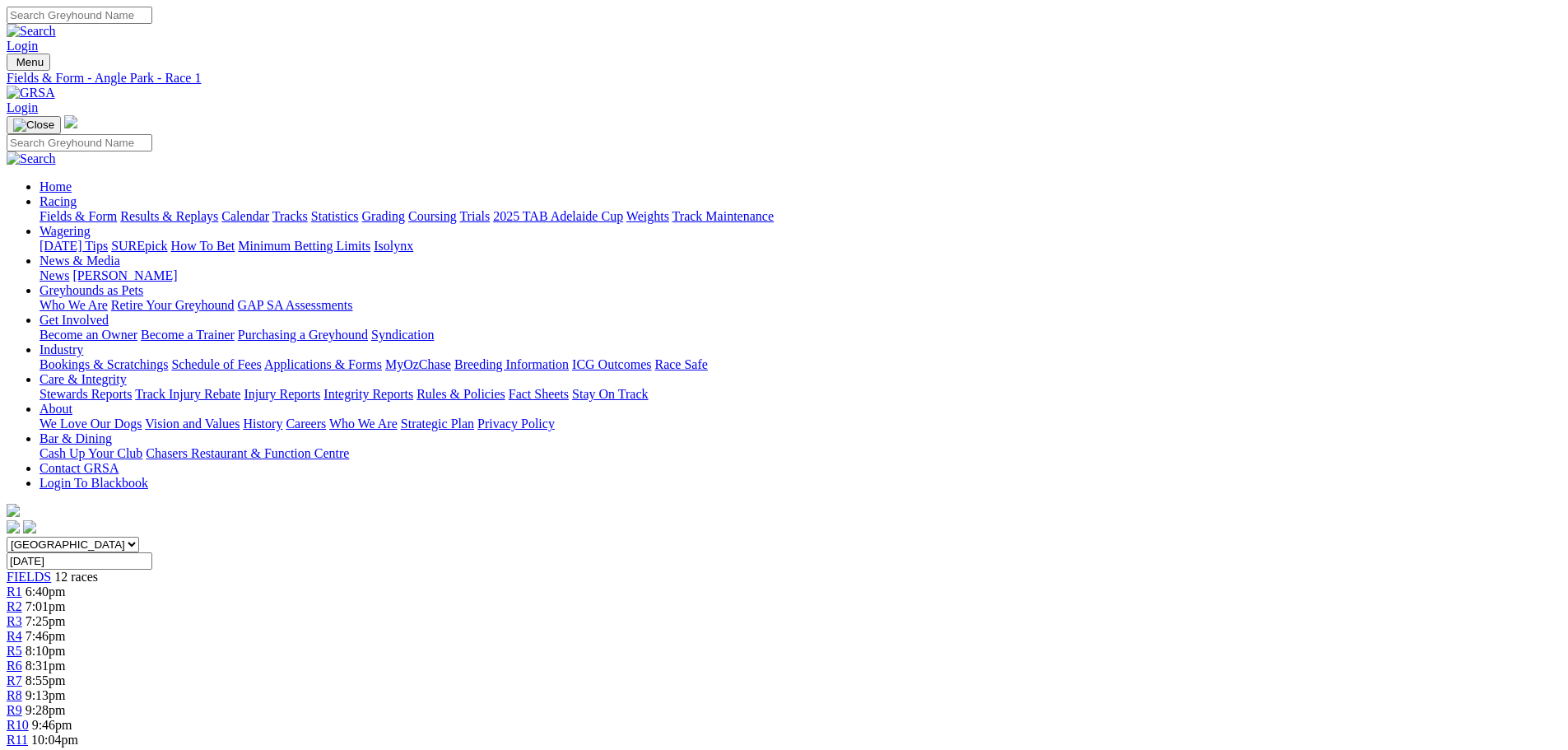
click at [66, 658] on span "8:31pm" at bounding box center [46, 665] width 40 height 14
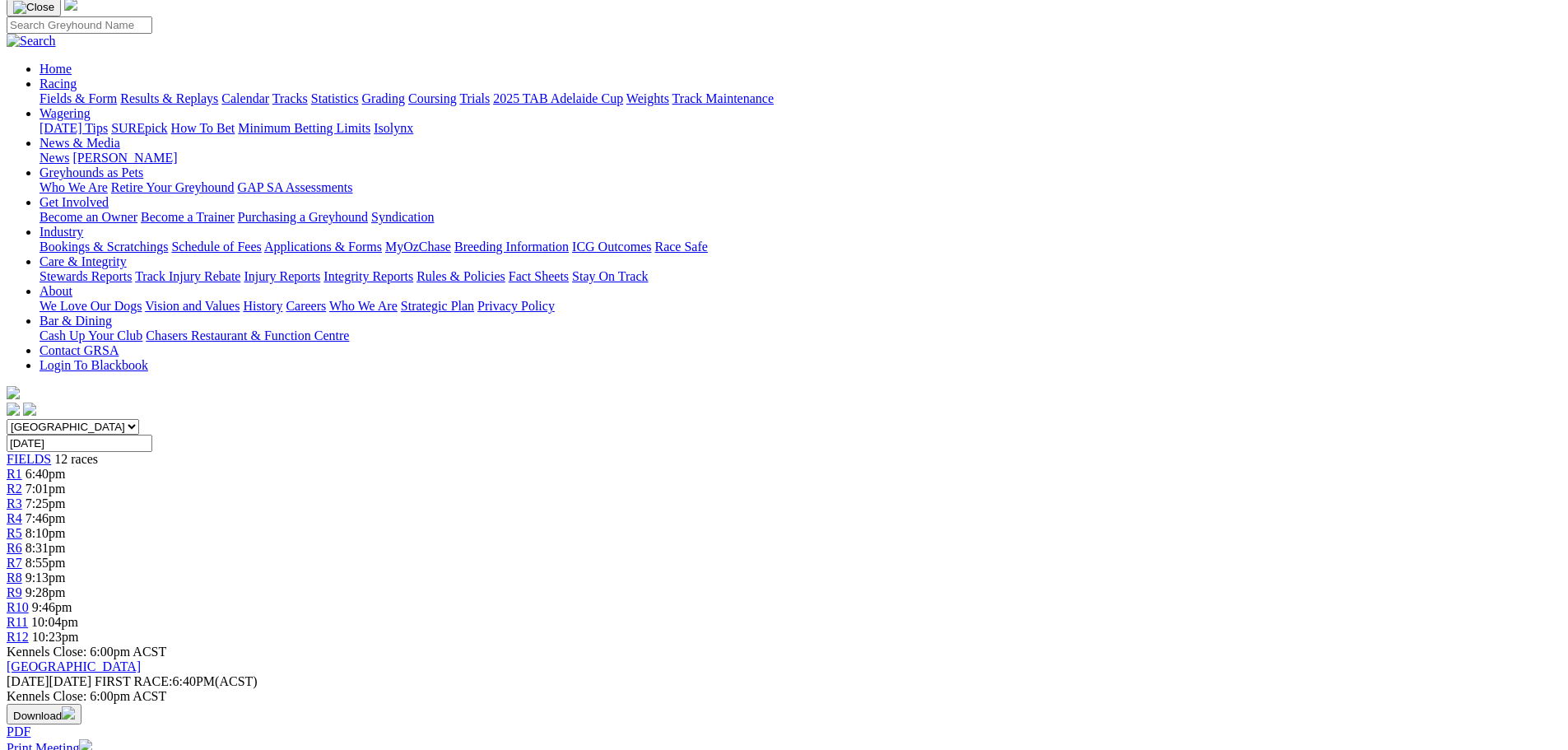
scroll to position [330, 0]
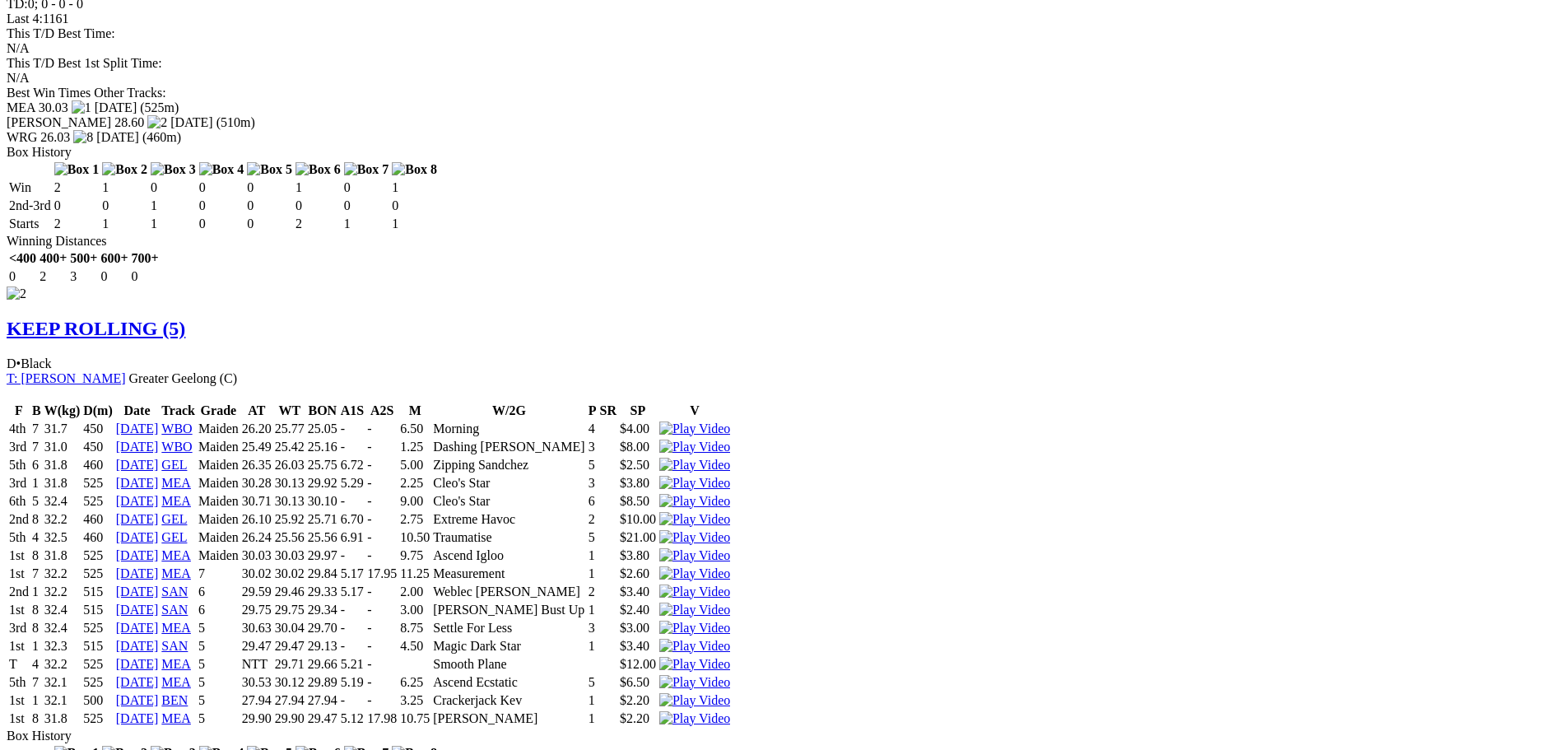
scroll to position [1842, 0]
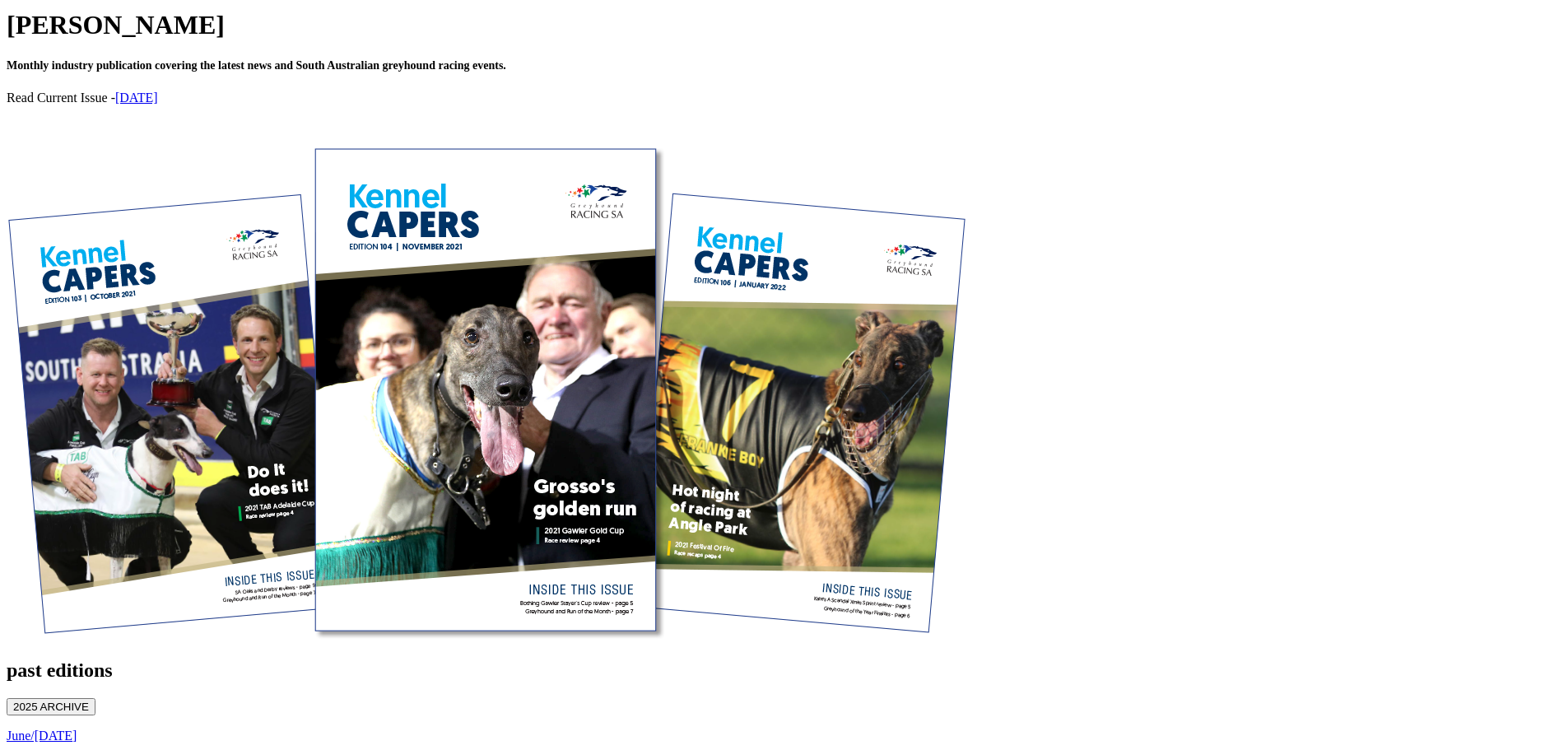
scroll to position [493, 0]
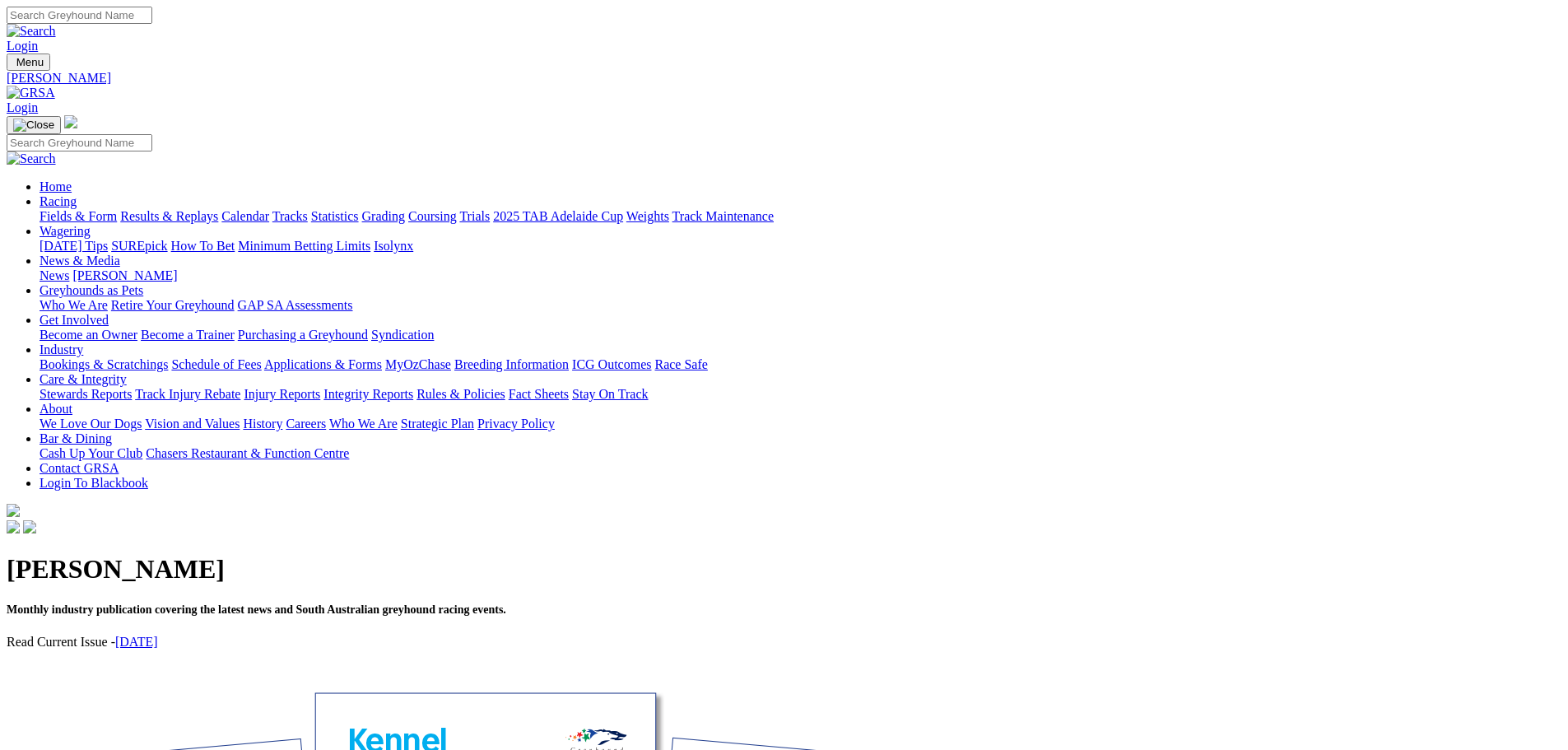
scroll to position [493, 0]
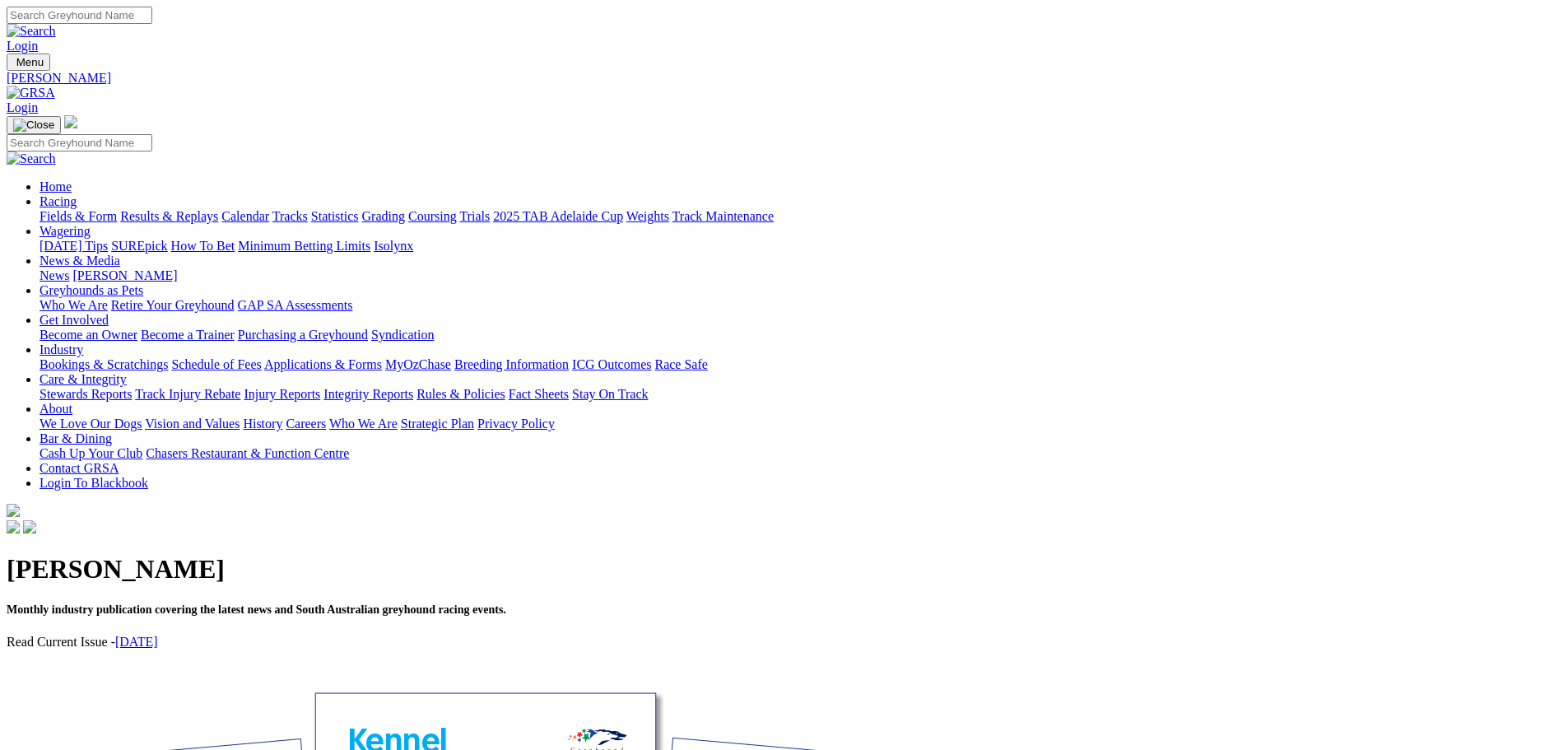
scroll to position [576, 0]
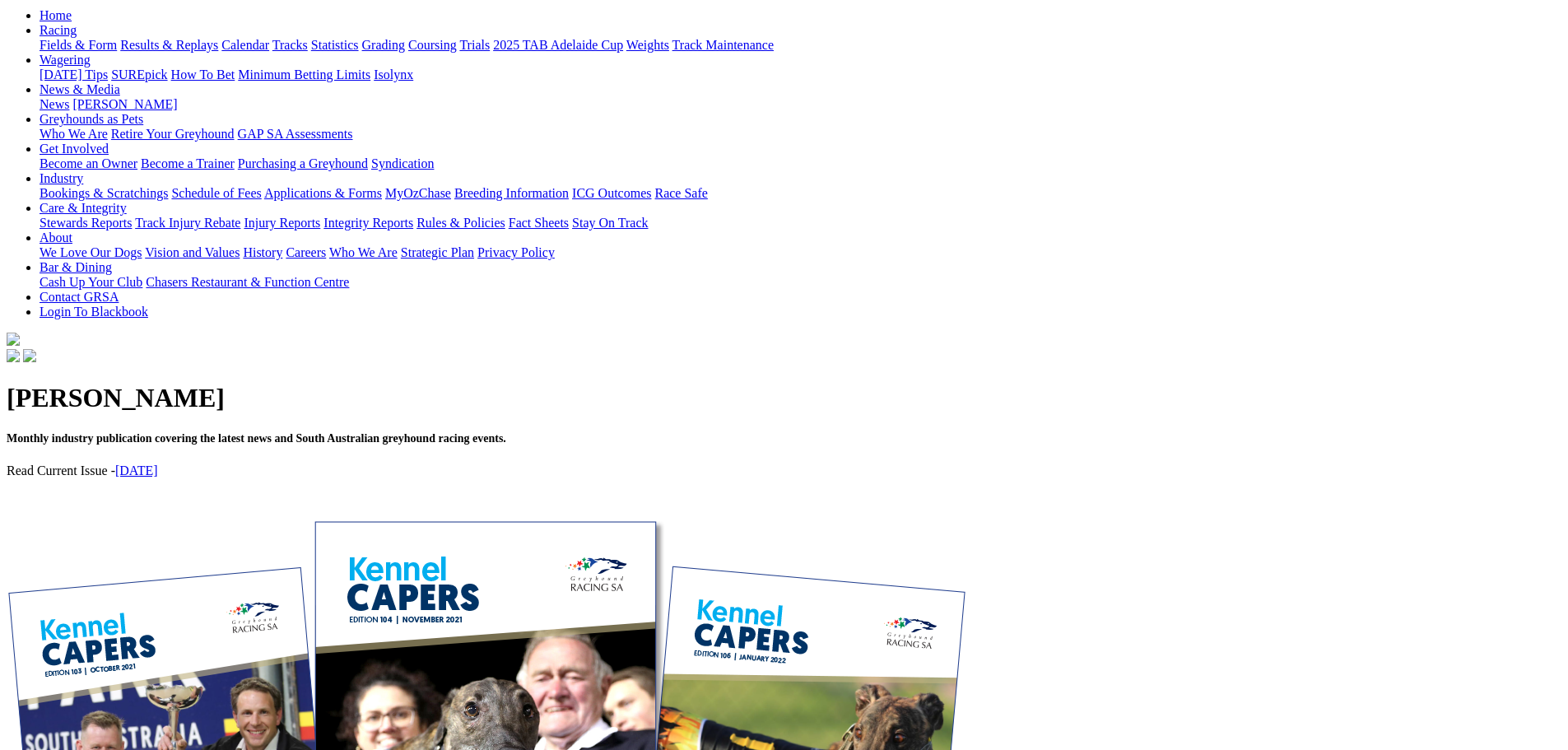
scroll to position [576, 0]
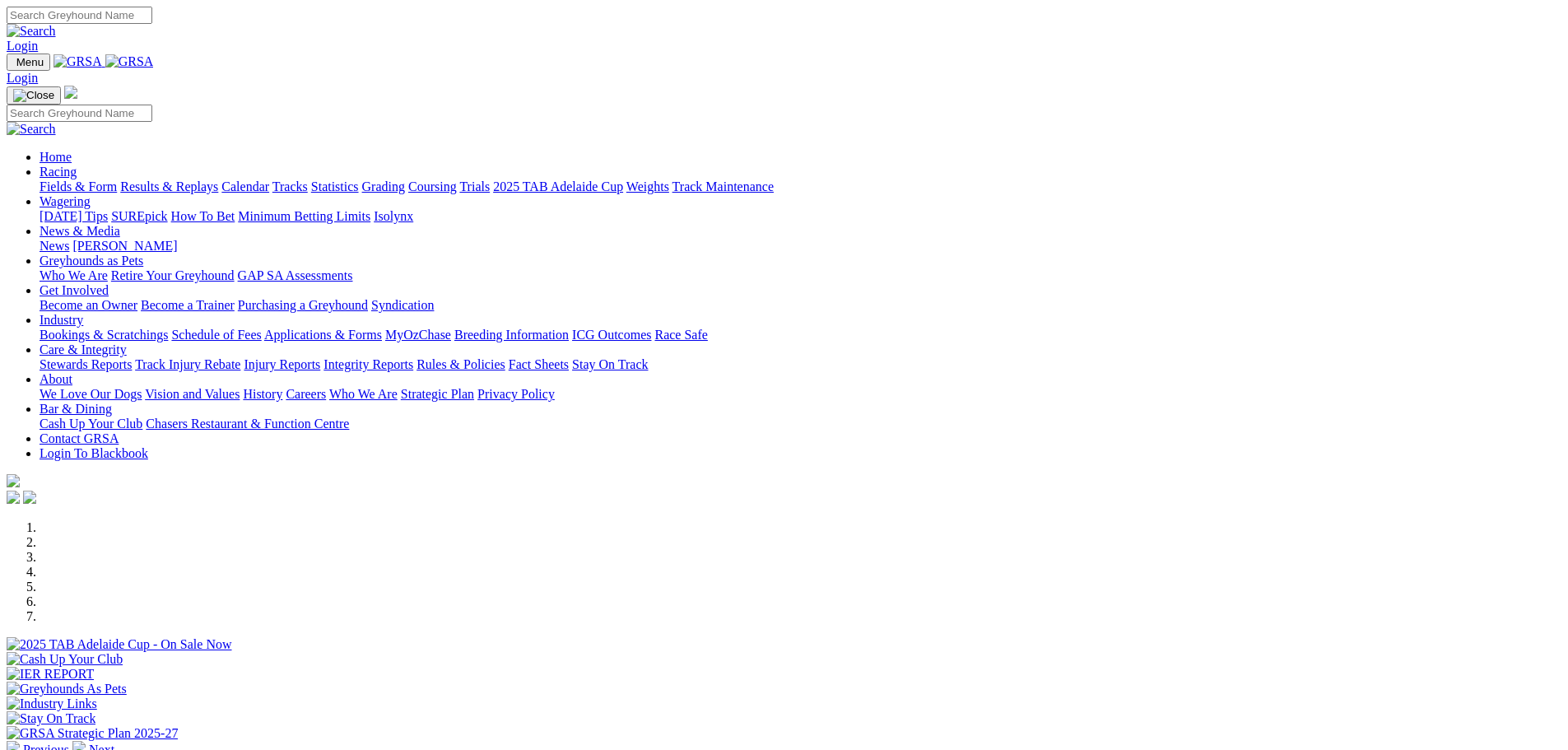
click at [219, 179] on link "Results & Replays" at bounding box center [169, 186] width 98 height 14
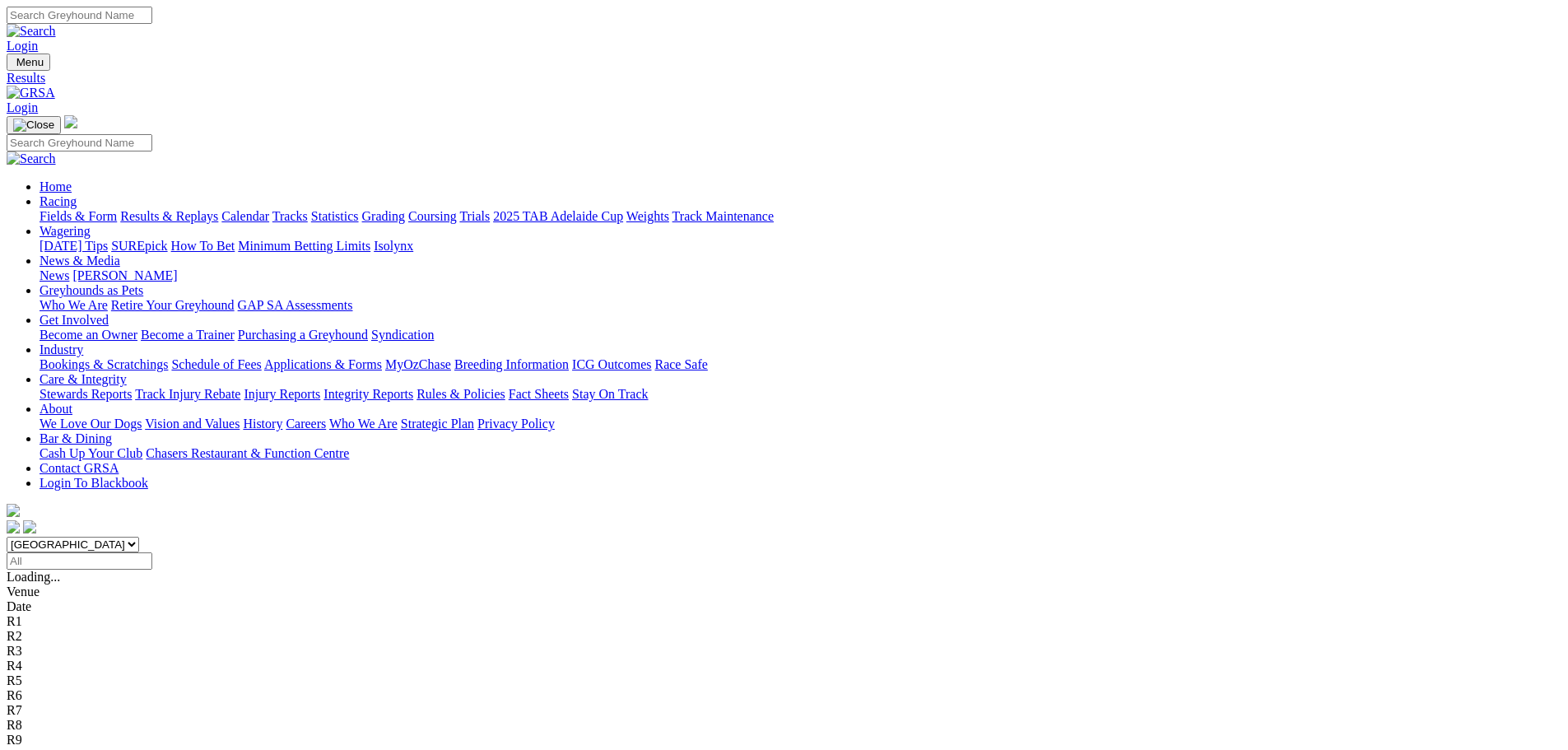
click at [152, 552] on input "Select date" at bounding box center [80, 560] width 146 height 17
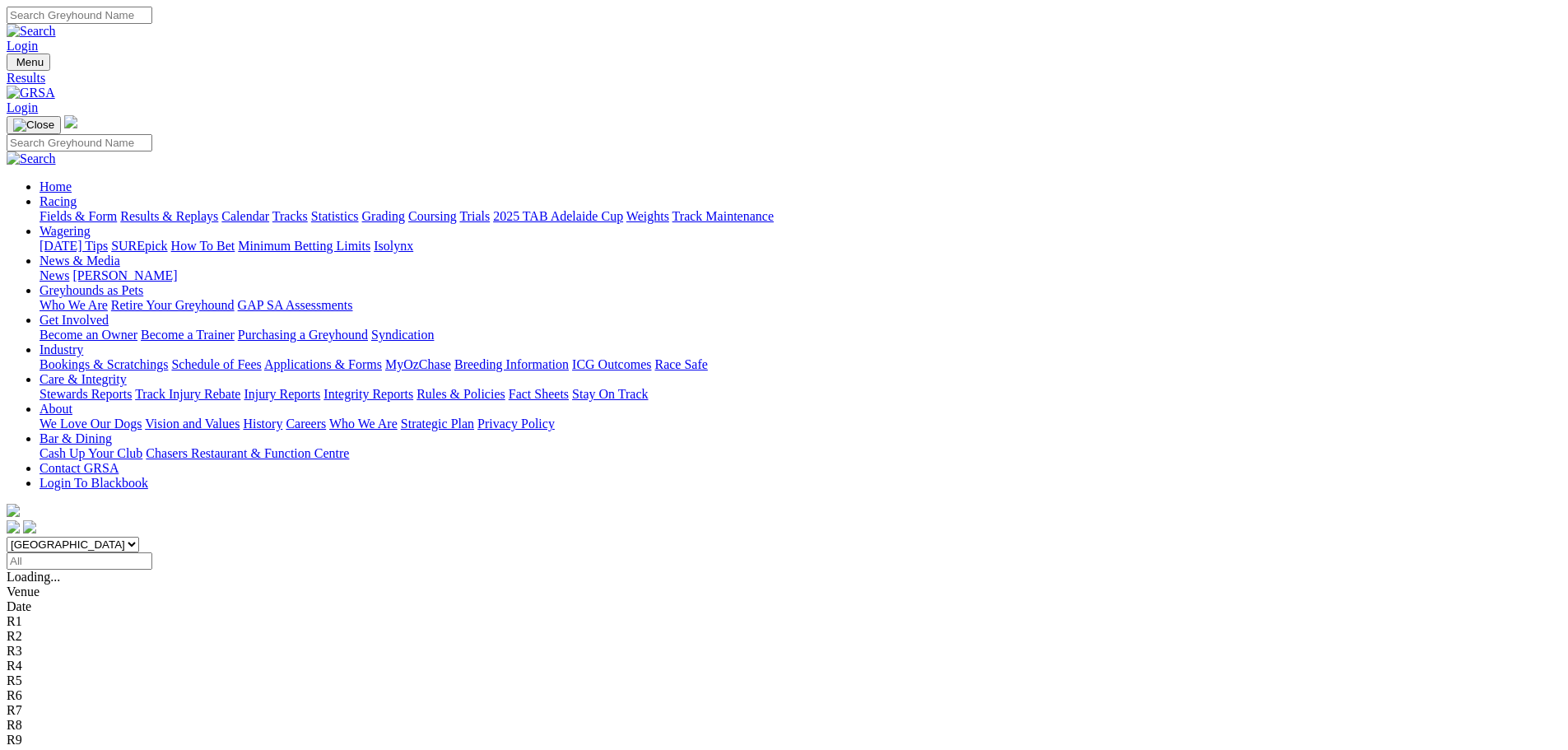
click at [152, 552] on input "Wednesday, 11 Sep 2024" at bounding box center [80, 560] width 146 height 17
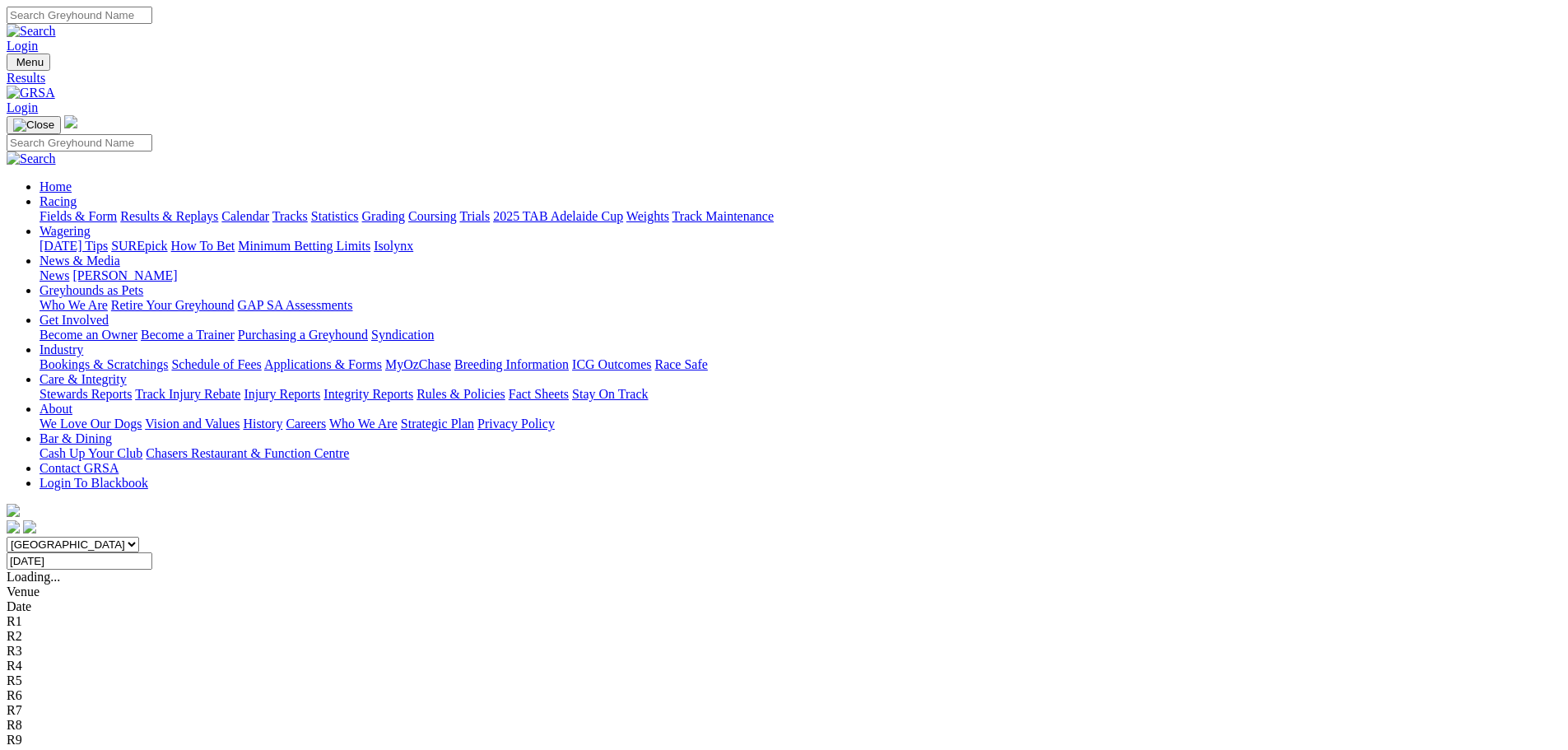
type input "[DATE]"
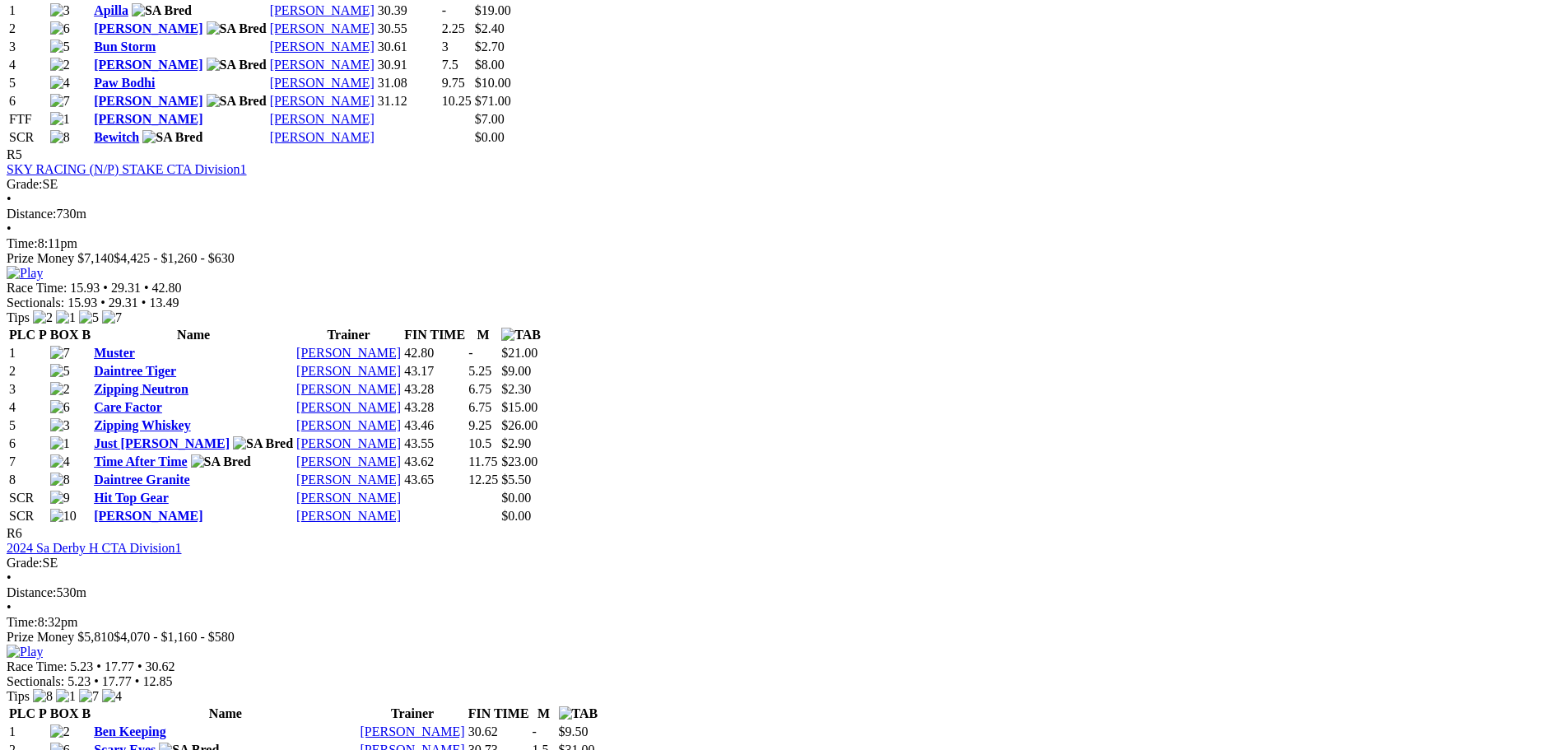
scroll to position [2057, 0]
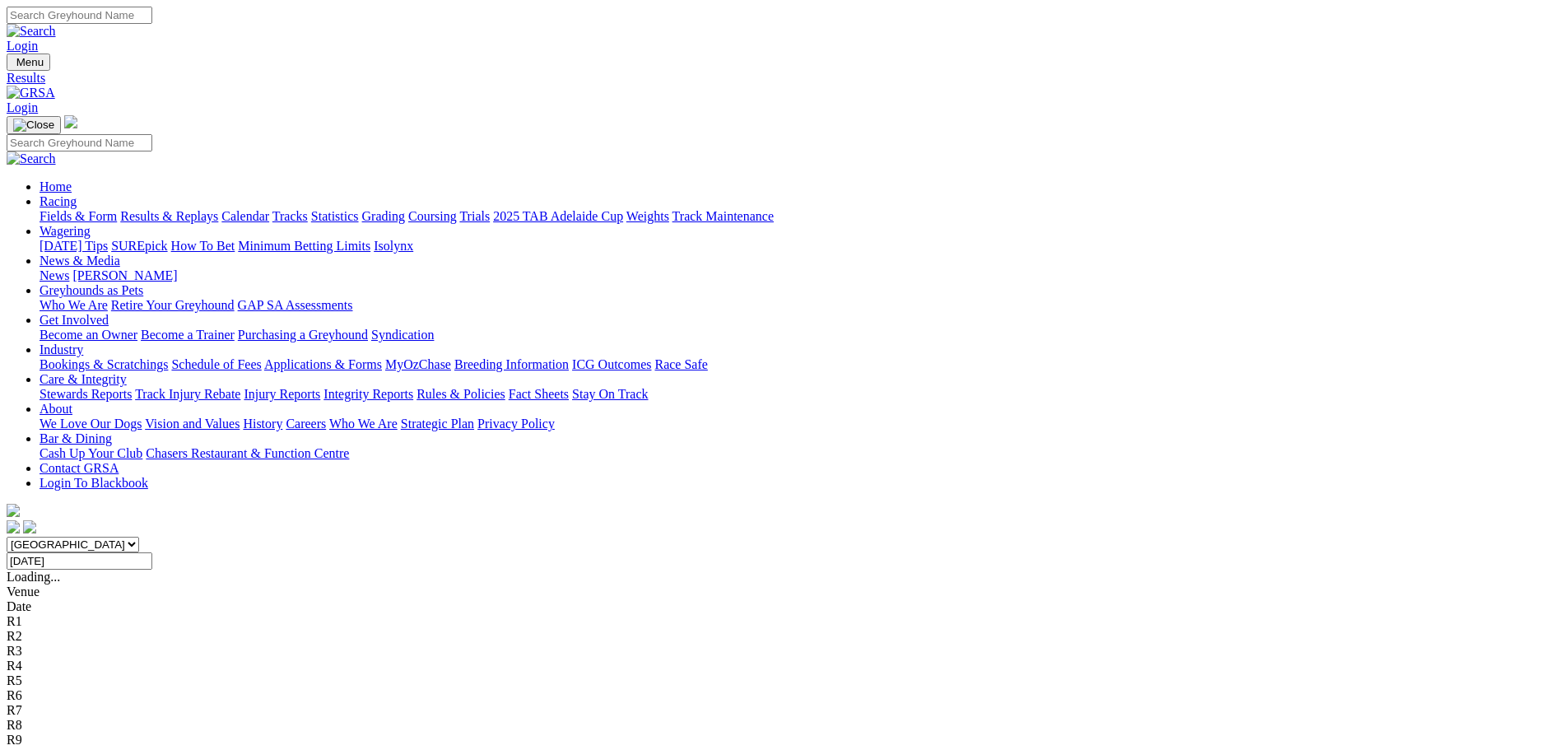
click at [152, 552] on input "[DATE]" at bounding box center [80, 560] width 146 height 17
type input "[DATE]"
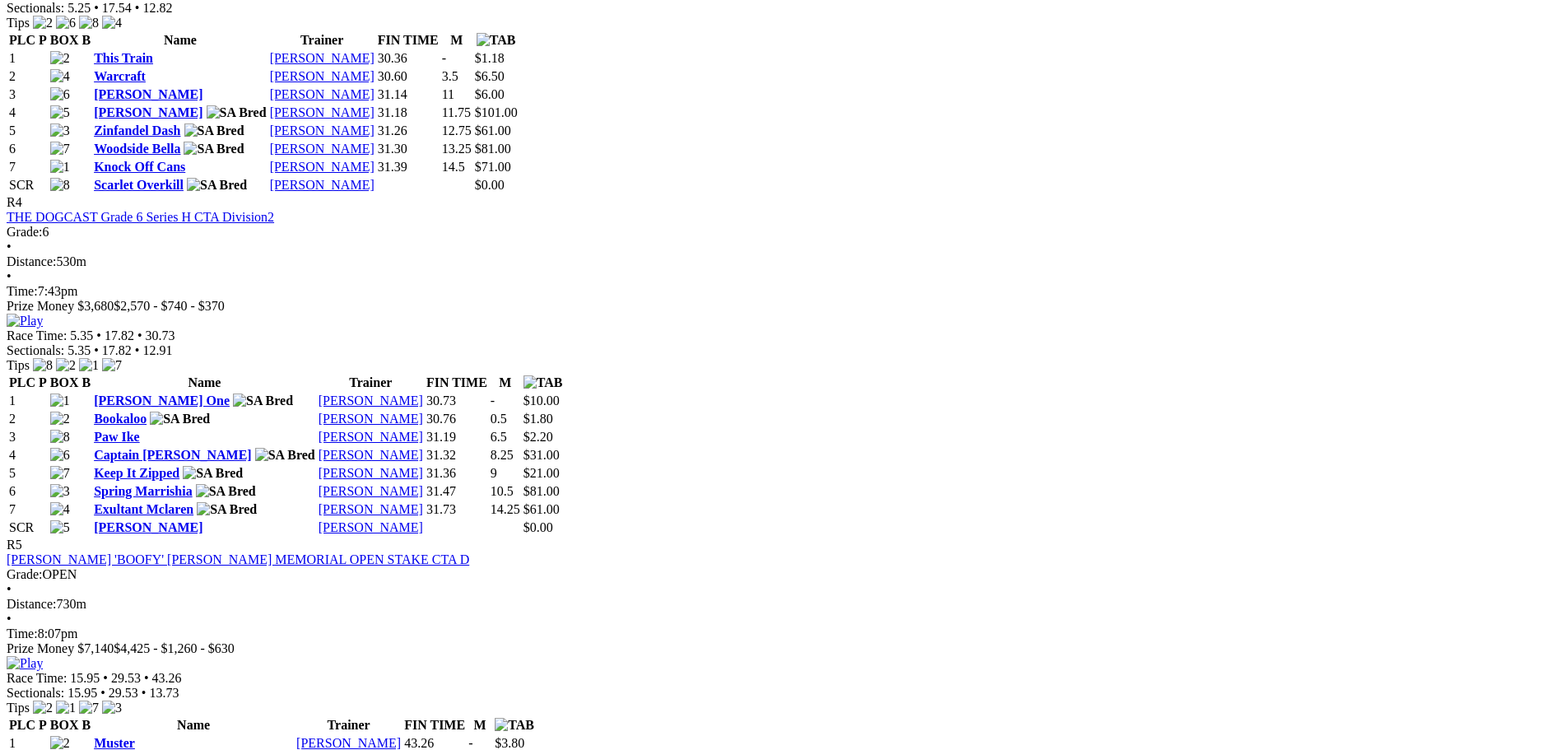
scroll to position [1646, 0]
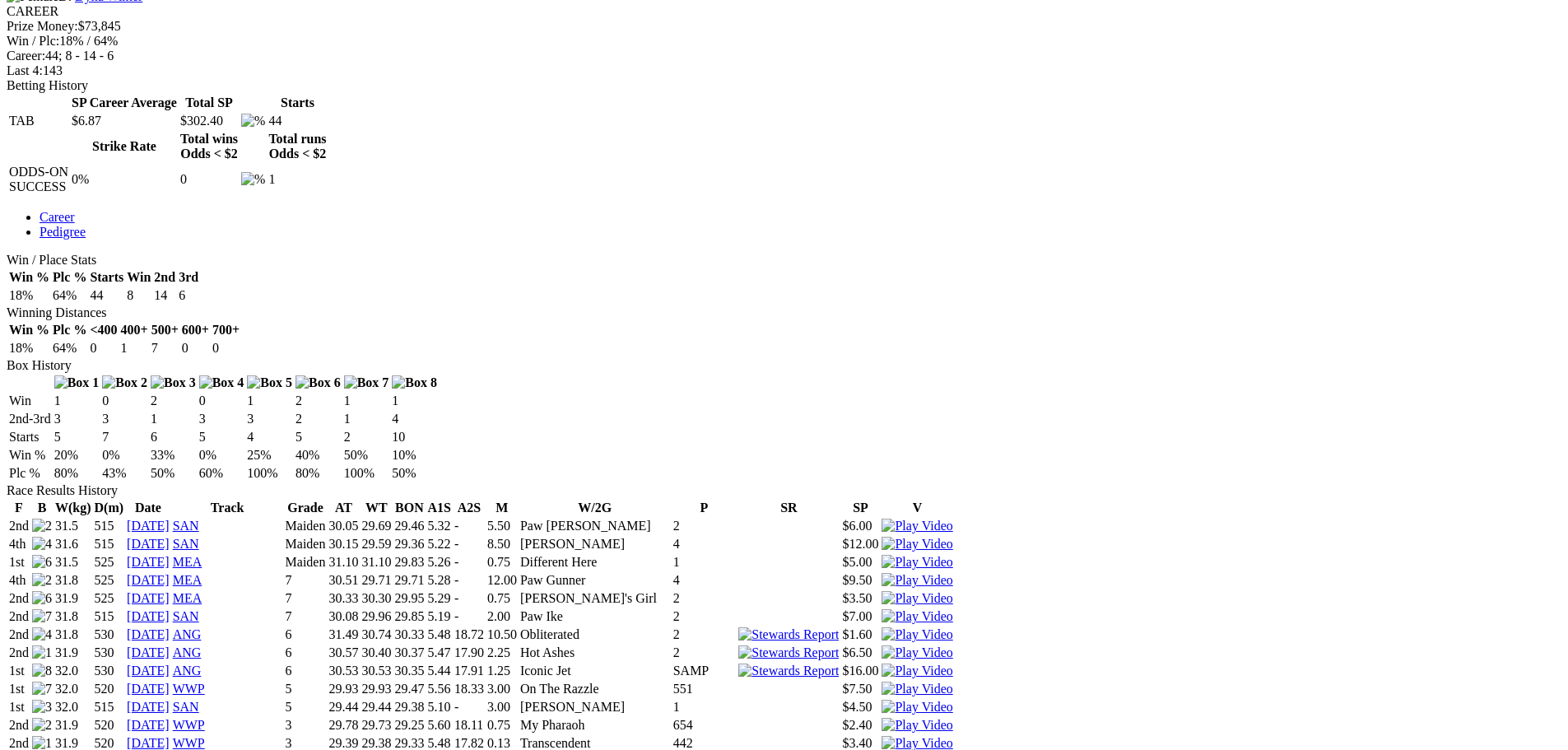
scroll to position [1152, 0]
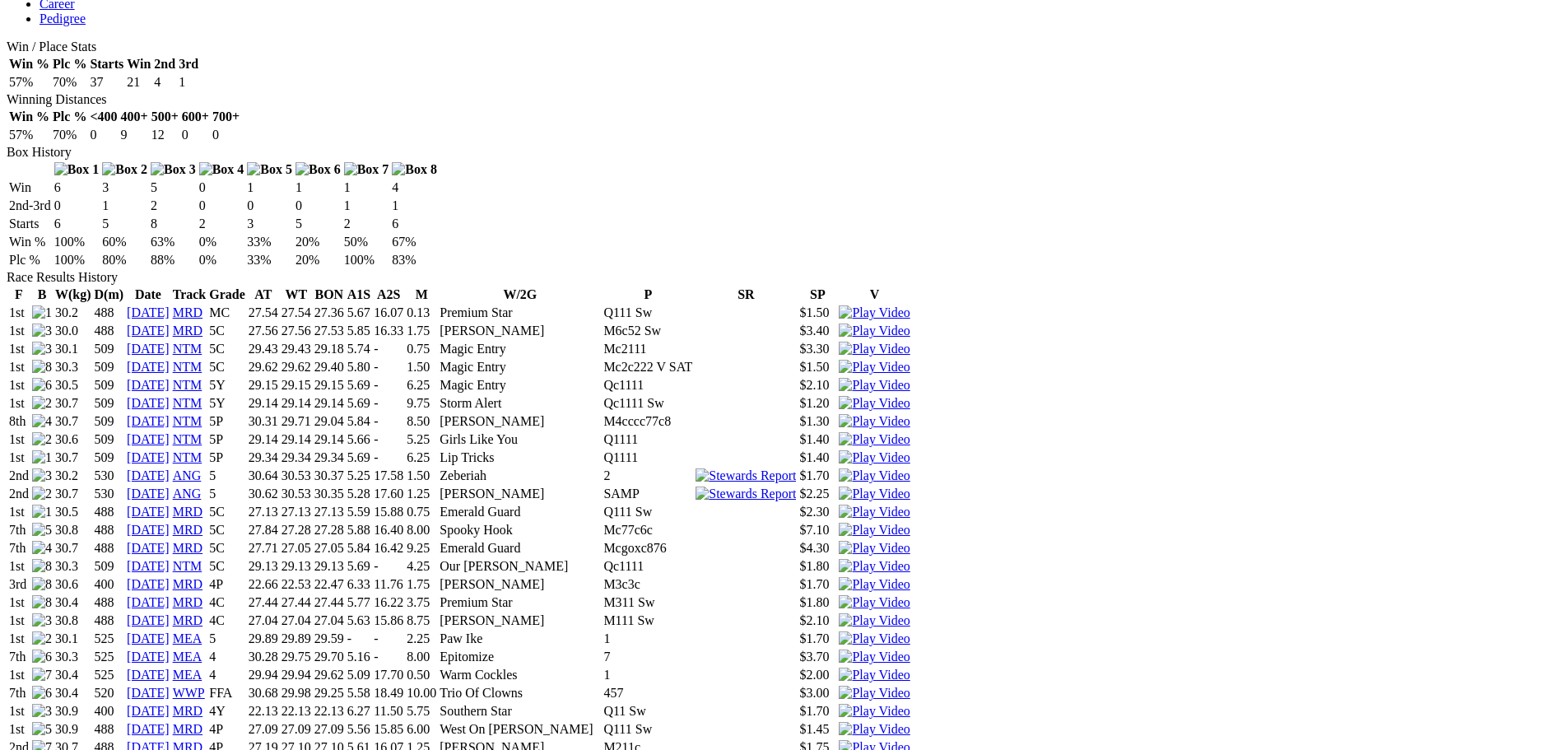
scroll to position [905, 0]
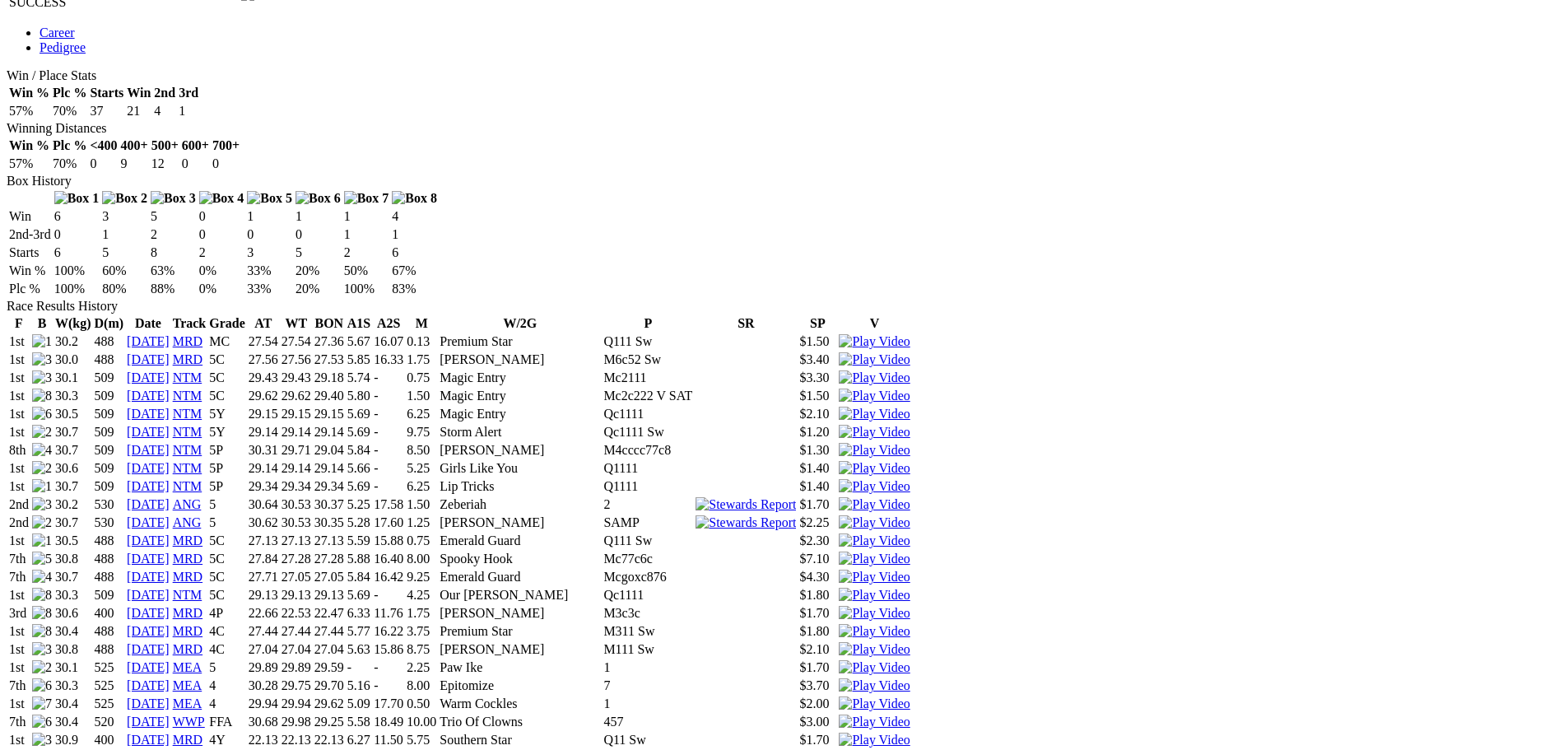
click at [910, 715] on img at bounding box center [874, 721] width 71 height 14
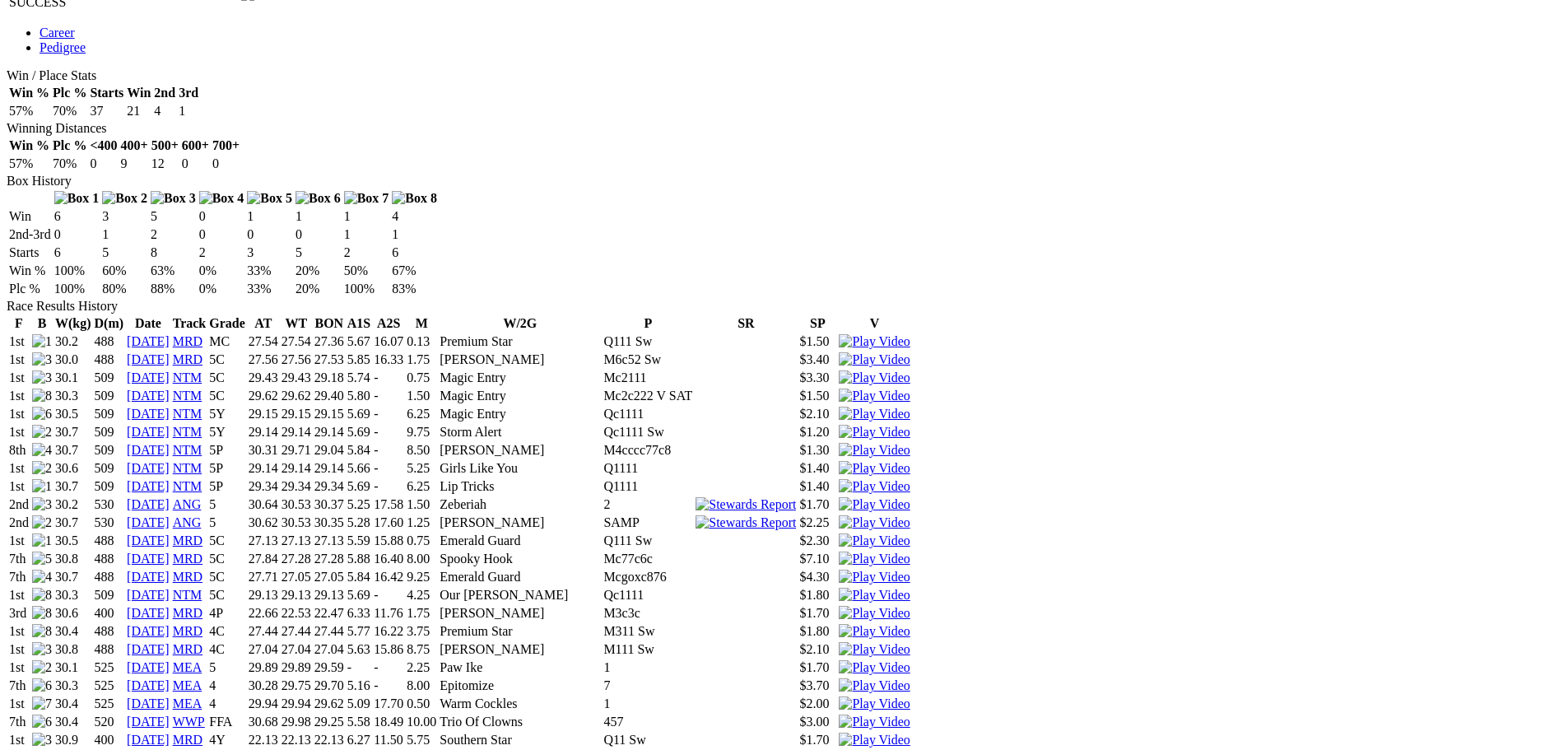
click at [910, 733] on img at bounding box center [874, 739] width 71 height 14
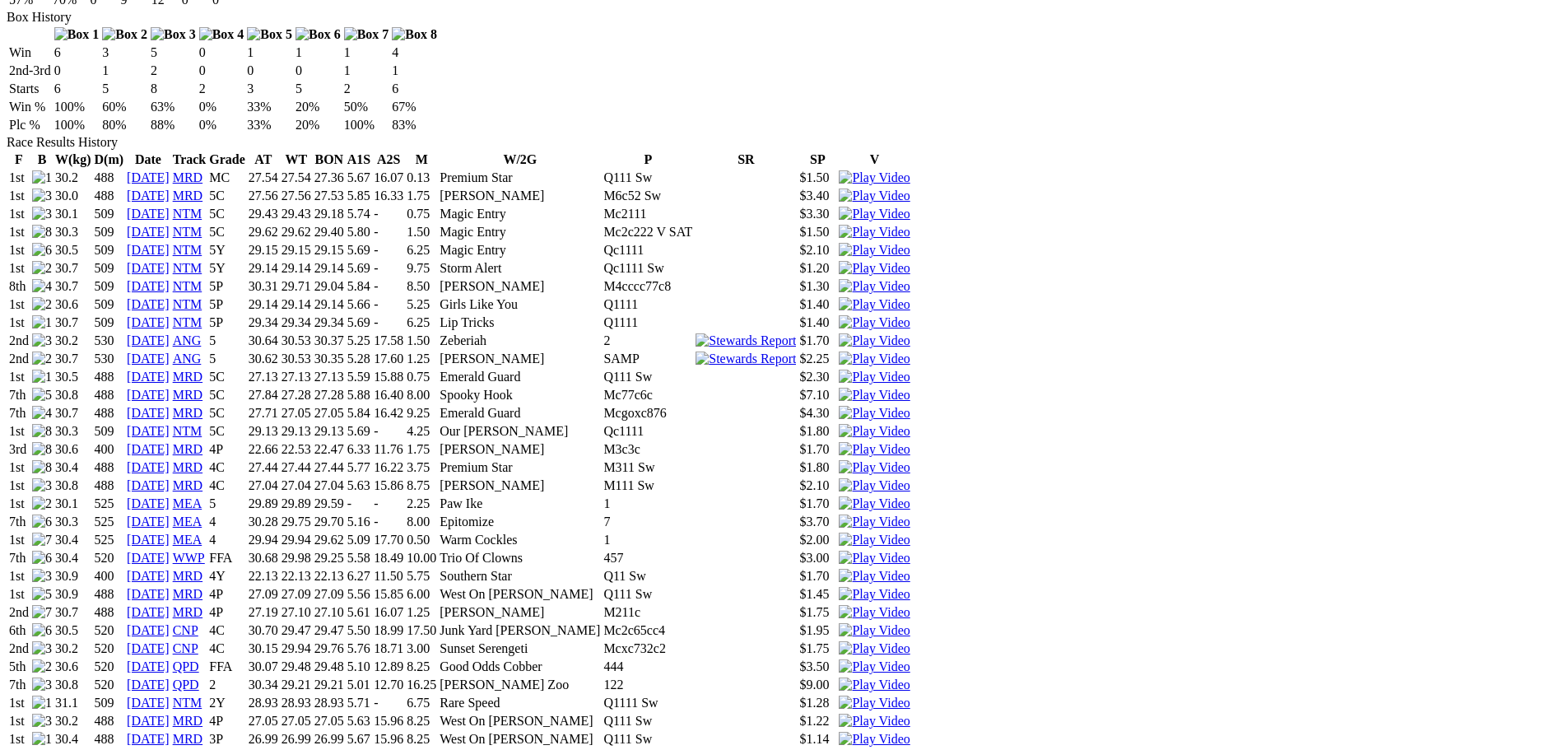
scroll to position [1070, 0]
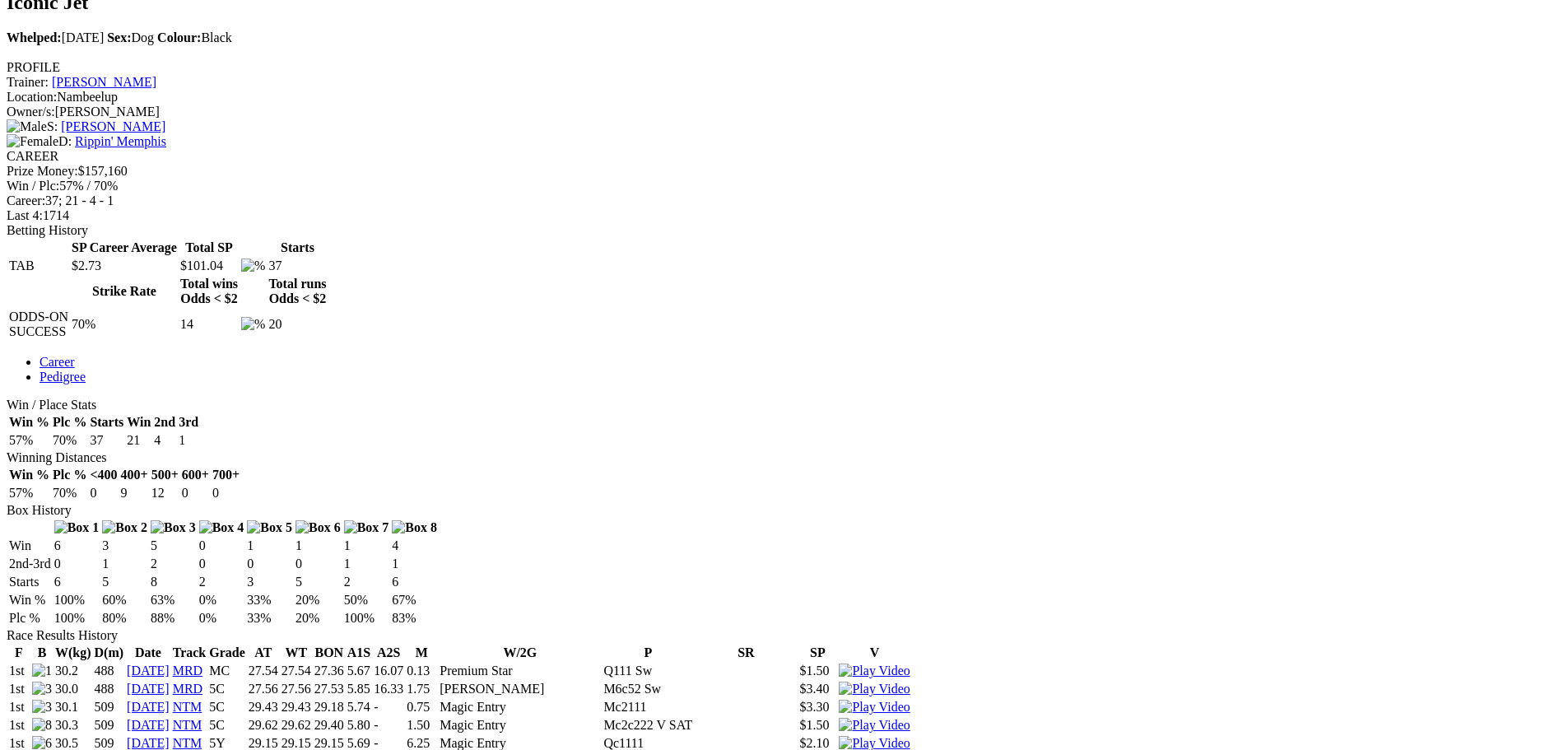
scroll to position [0, 0]
